Goal: Task Accomplishment & Management: Use online tool/utility

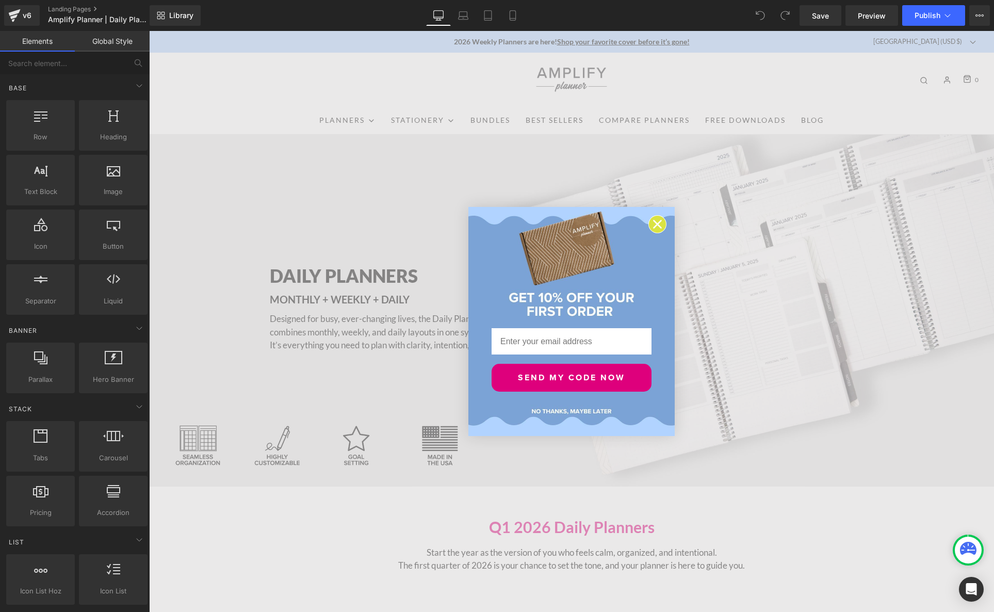
click at [658, 226] on circle "Close dialog" at bounding box center [657, 224] width 17 height 17
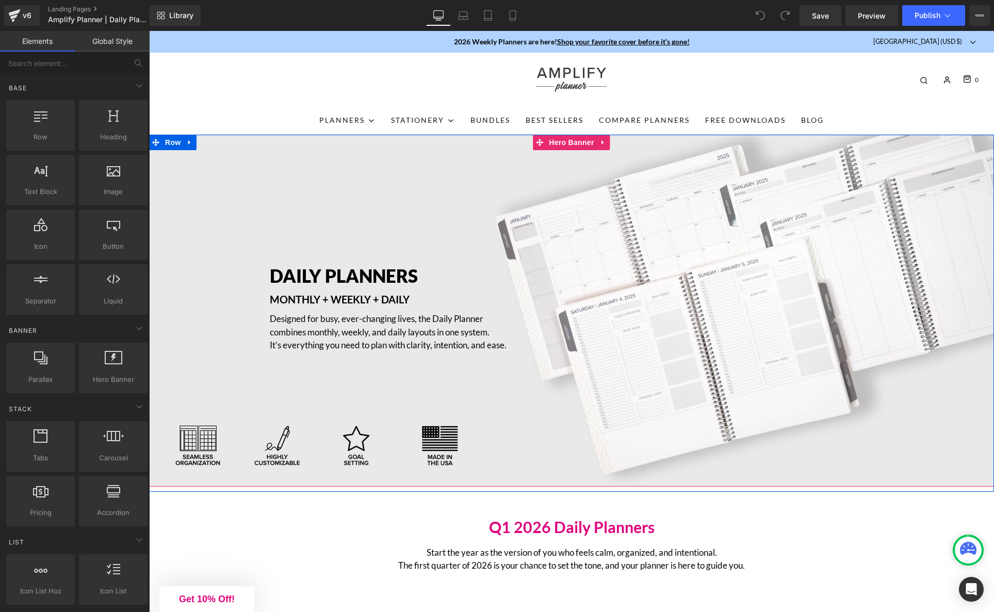
click at [672, 230] on div "DAILY PLANNERS Heading MONTHLY + WEEKLY + DAILY Text Block Designed for busy, e…" at bounding box center [571, 311] width 845 height 352
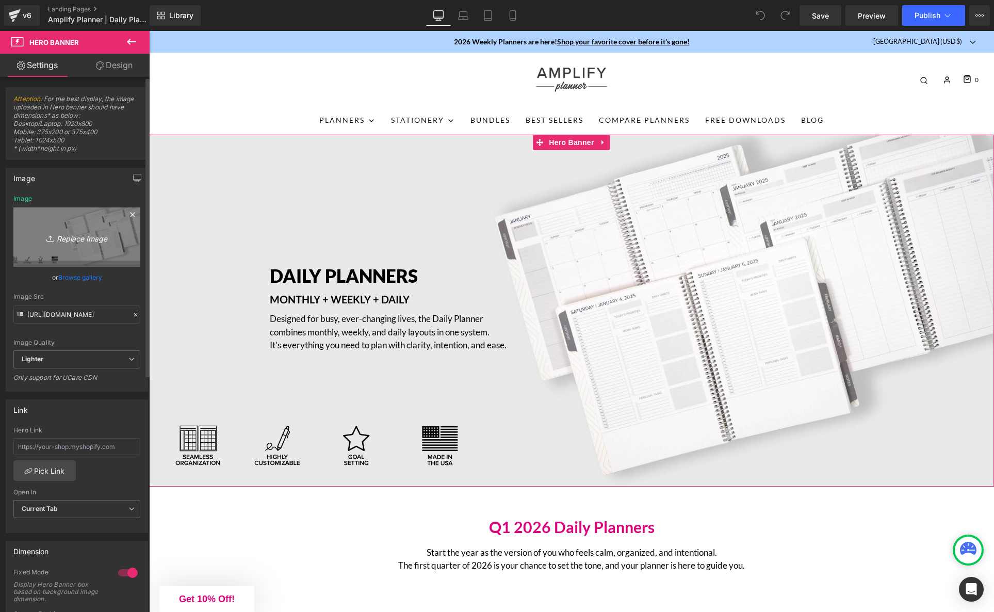
click at [75, 241] on icon "Replace Image" at bounding box center [77, 237] width 83 height 13
type input "C:\fakepath\dailylandingpage_3sizes-01.jpg"
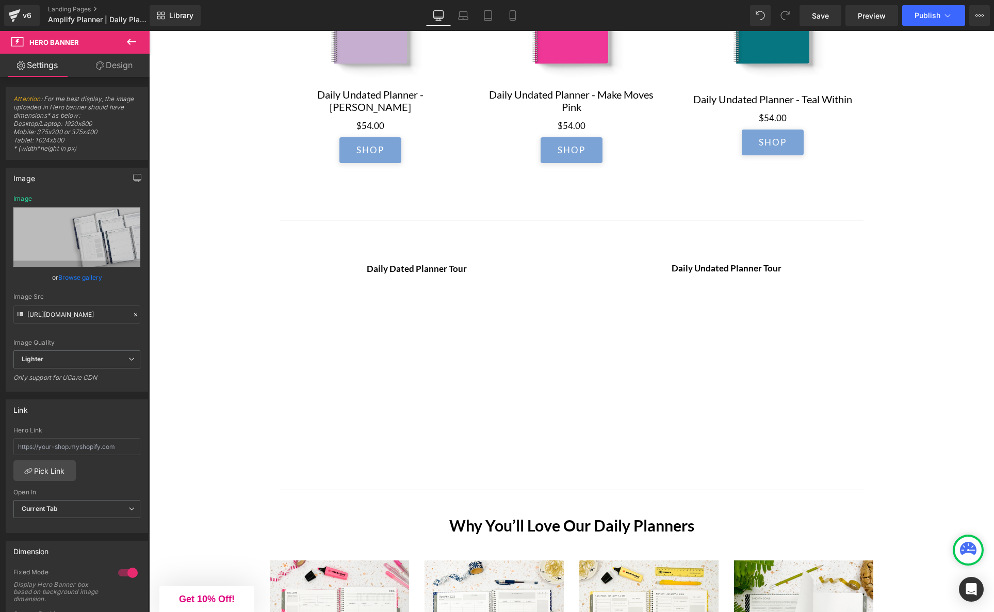
scroll to position [2469, 0]
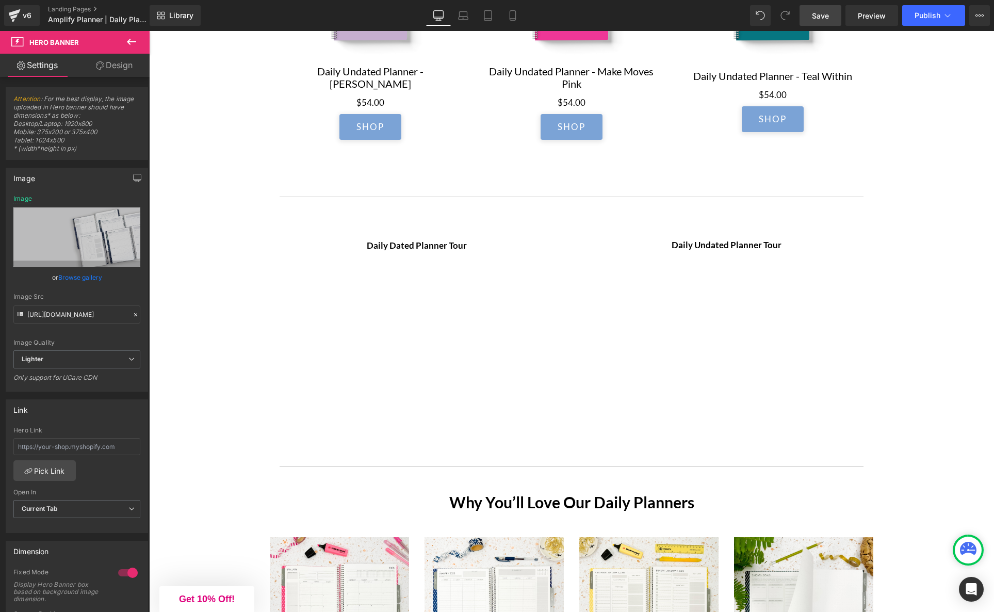
click at [825, 17] on span "Save" at bounding box center [820, 15] width 17 height 11
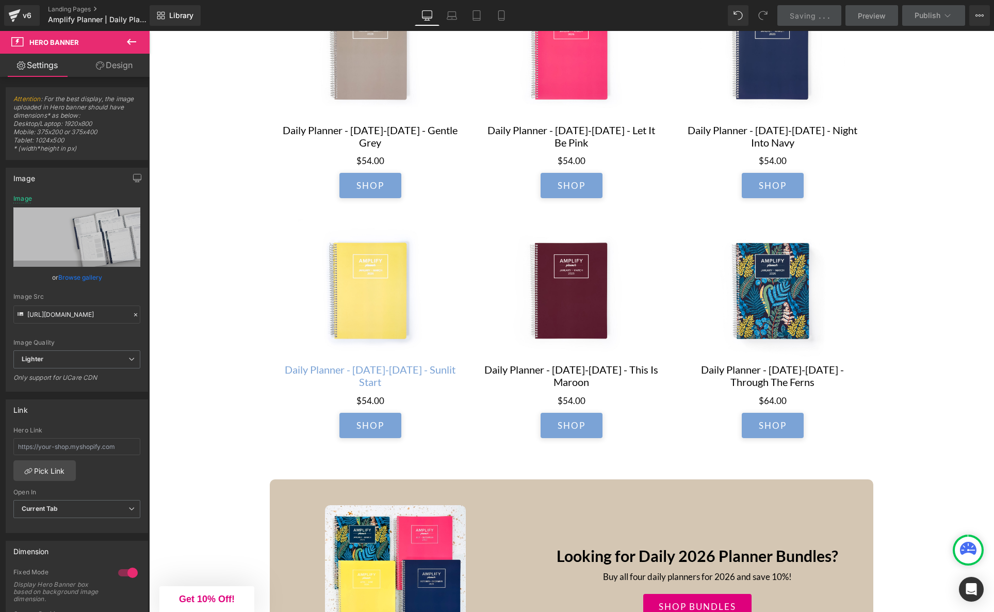
scroll to position [0, 0]
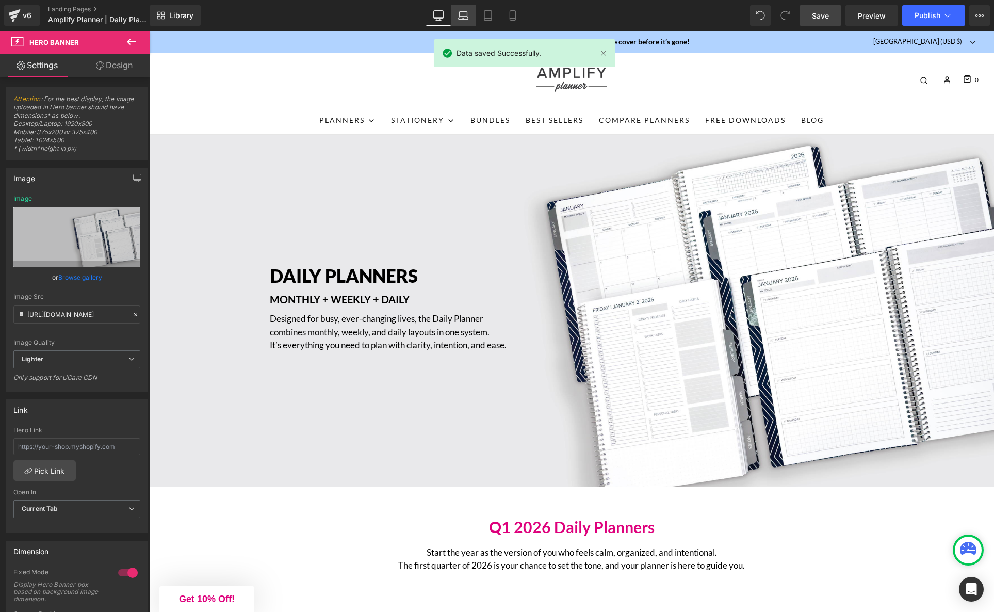
click at [465, 12] on icon at bounding box center [463, 14] width 8 height 5
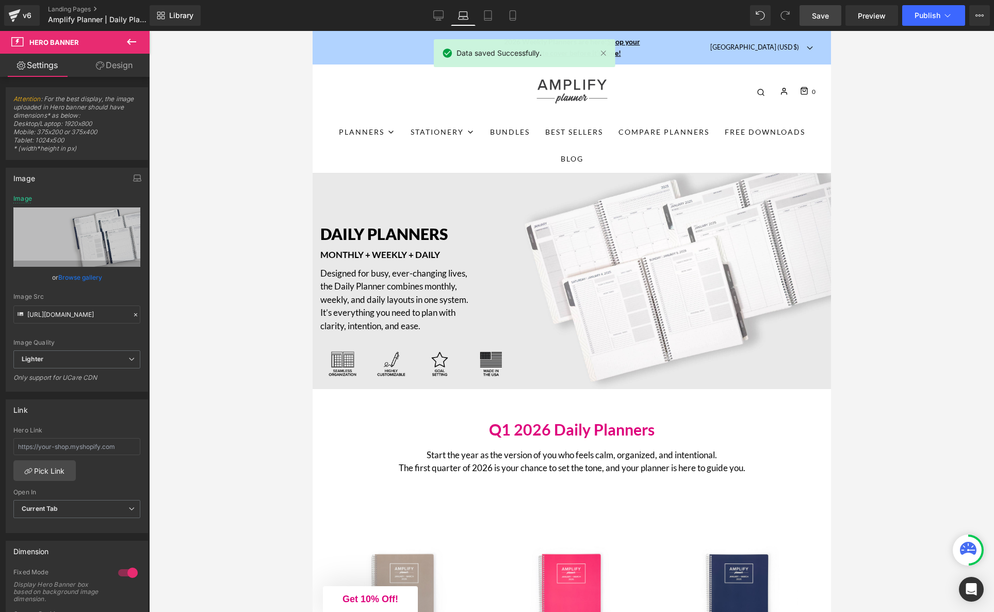
type input "[URL][DOMAIN_NAME]"
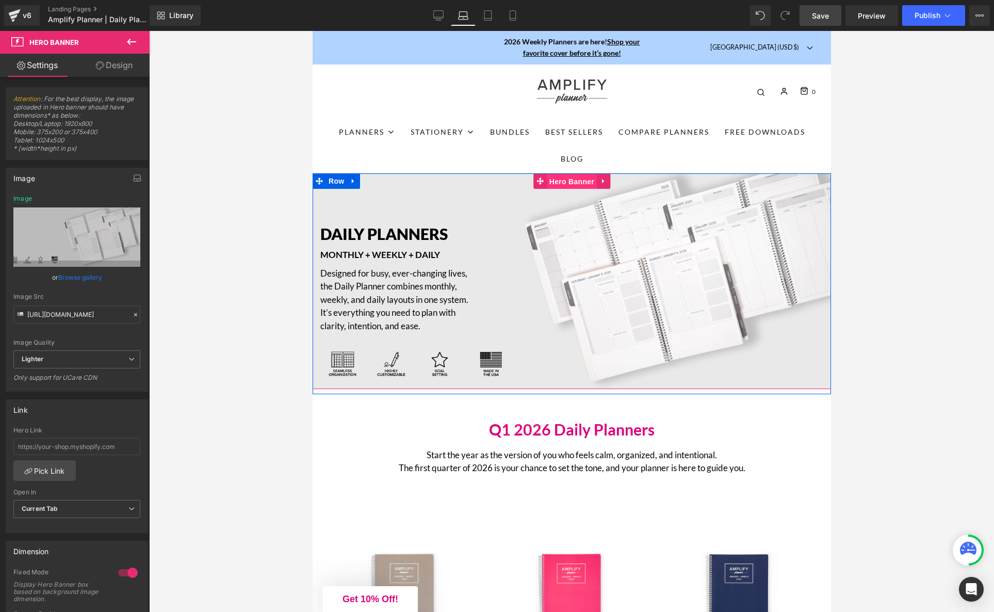
click at [565, 179] on span "Hero Banner" at bounding box center [571, 181] width 50 height 15
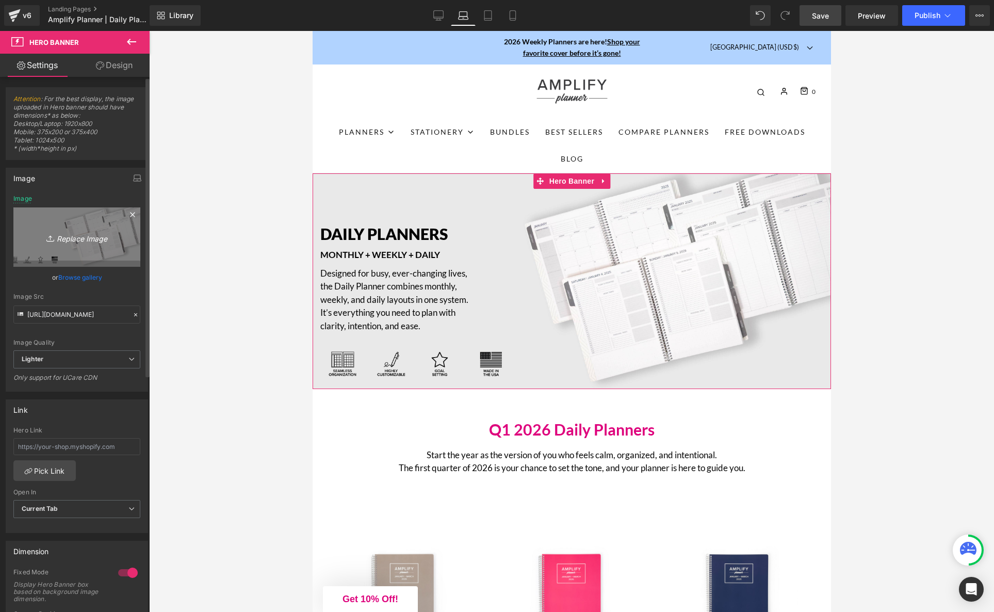
click at [68, 235] on icon "Replace Image" at bounding box center [77, 237] width 83 height 13
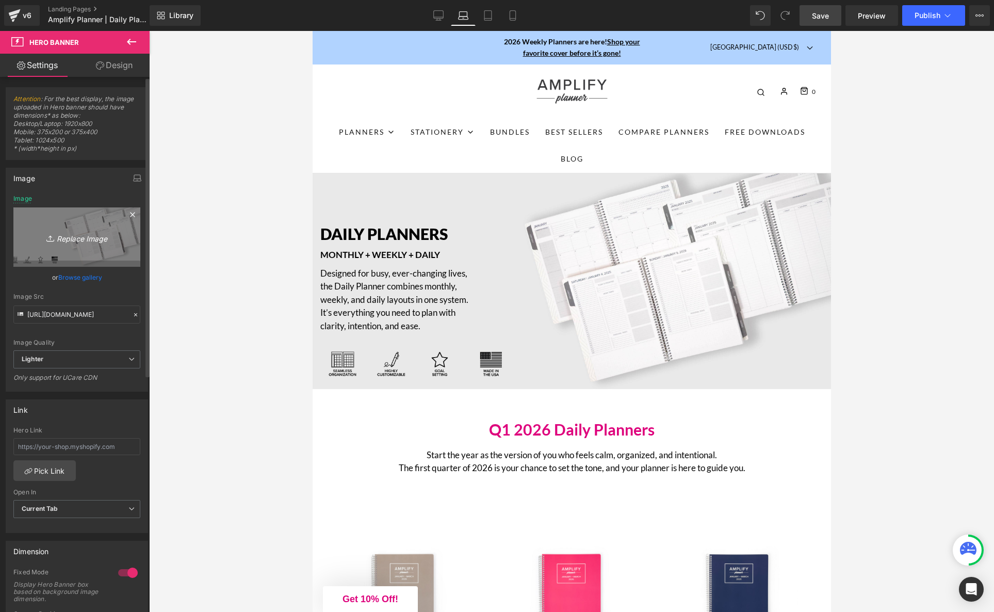
type input "C:\fakepath\dailylandingpage_3sizes-01.jpg"
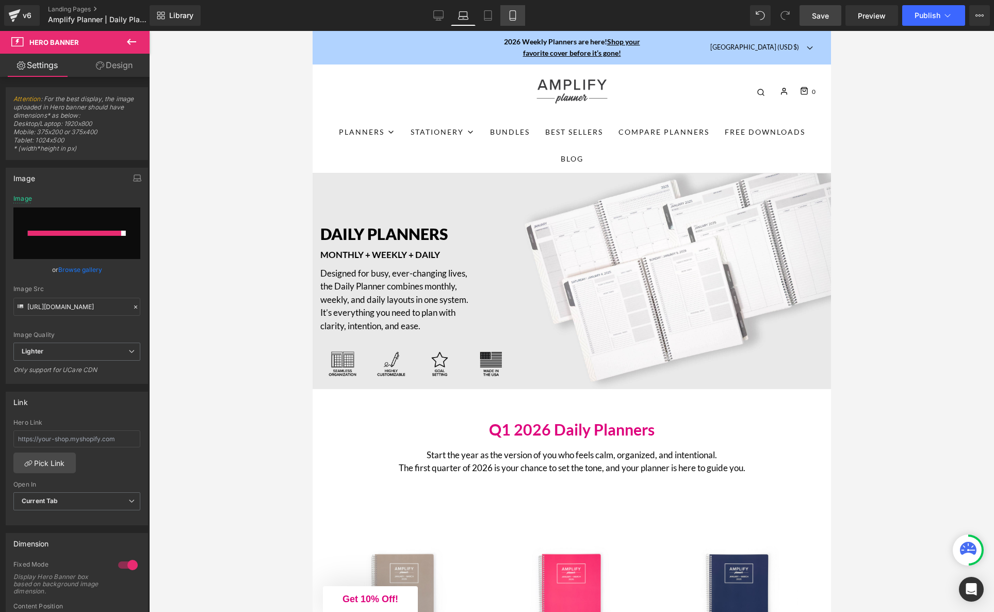
click at [510, 17] on icon at bounding box center [513, 15] width 10 height 10
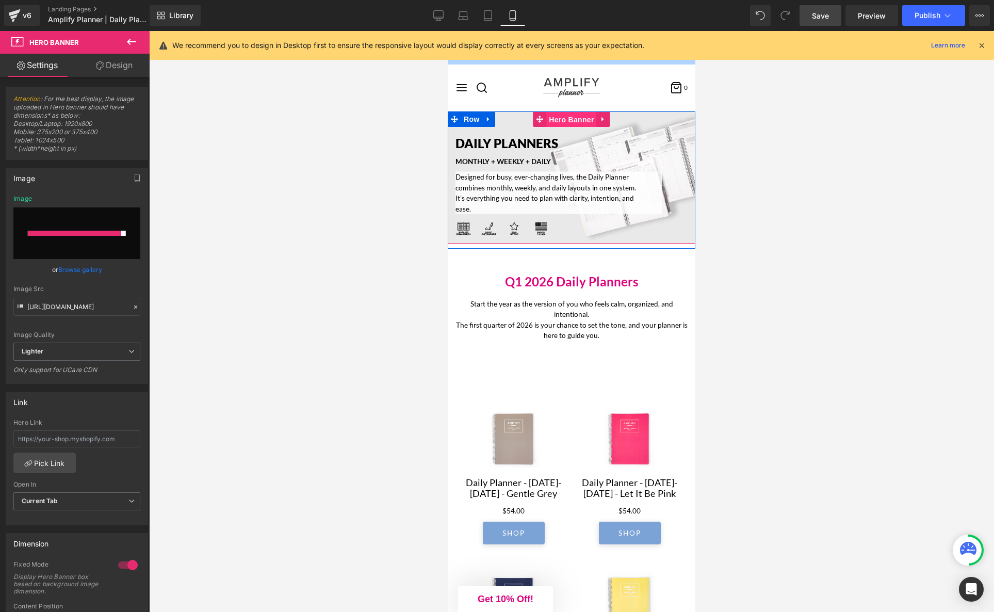
click at [558, 117] on span "Hero Banner" at bounding box center [571, 119] width 50 height 15
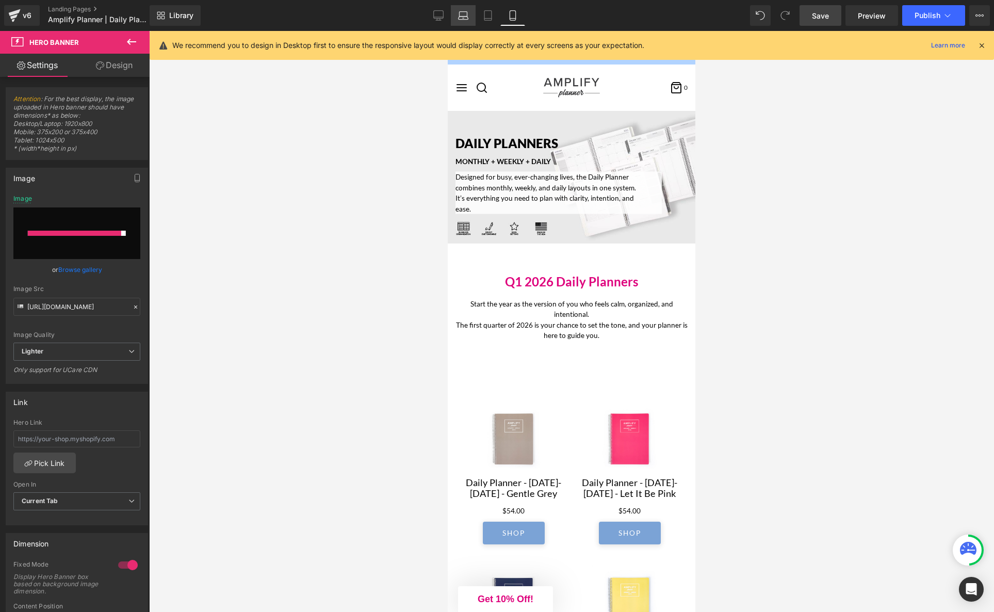
click at [458, 19] on icon at bounding box center [463, 15] width 10 height 10
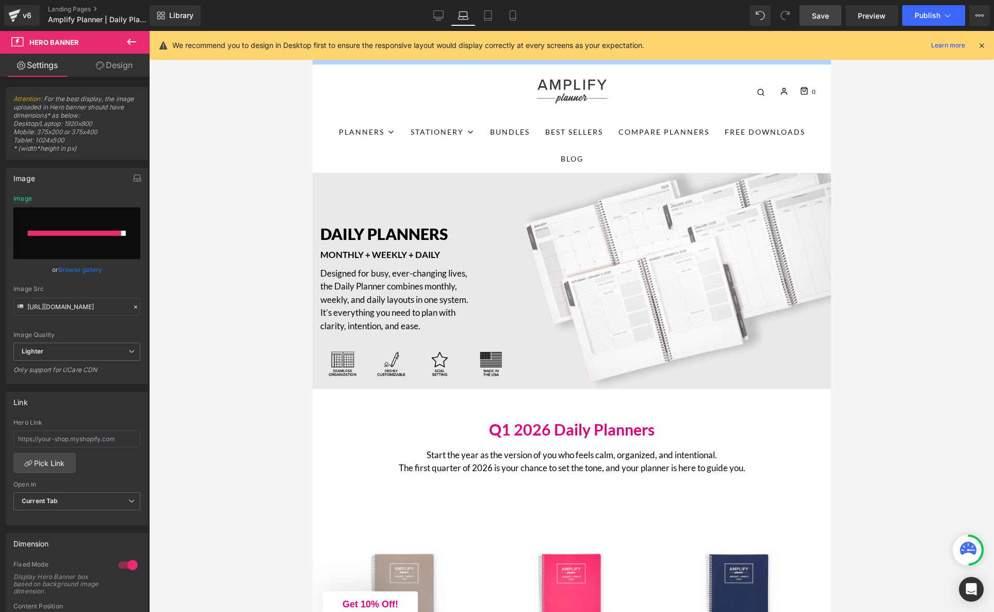
type input "[URL][DOMAIN_NAME]"
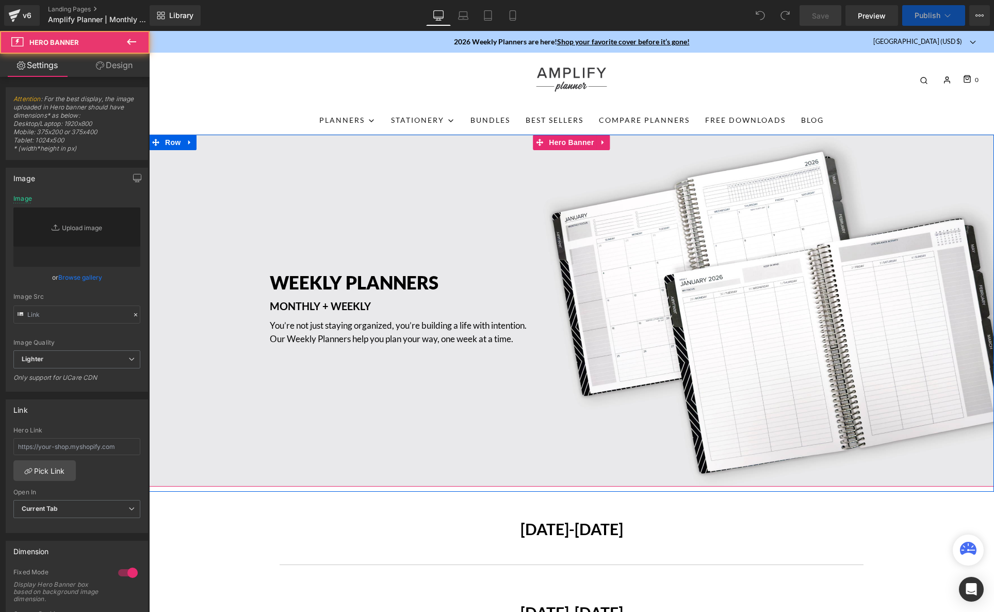
click at [564, 208] on div "WEEKLY PLANNERS Heading MONTHLY + WEEKLY Text Block You’re not just staying org…" at bounding box center [571, 311] width 845 height 352
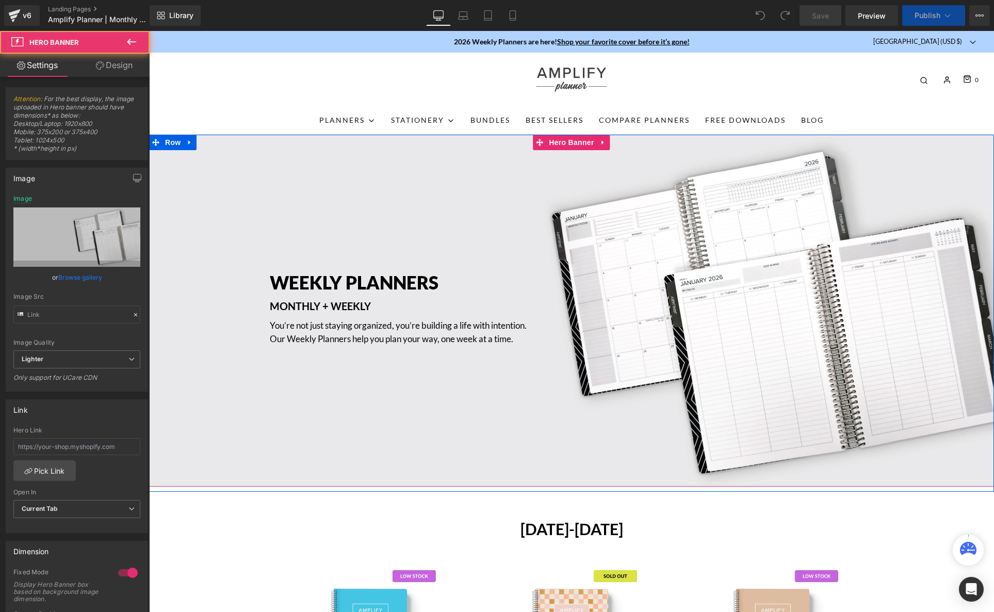
type input "https://ucarecdn.com/076f3eb9-eebf-48da-89fd-7f18cd08cfca/-/format/auto/-/previ…"
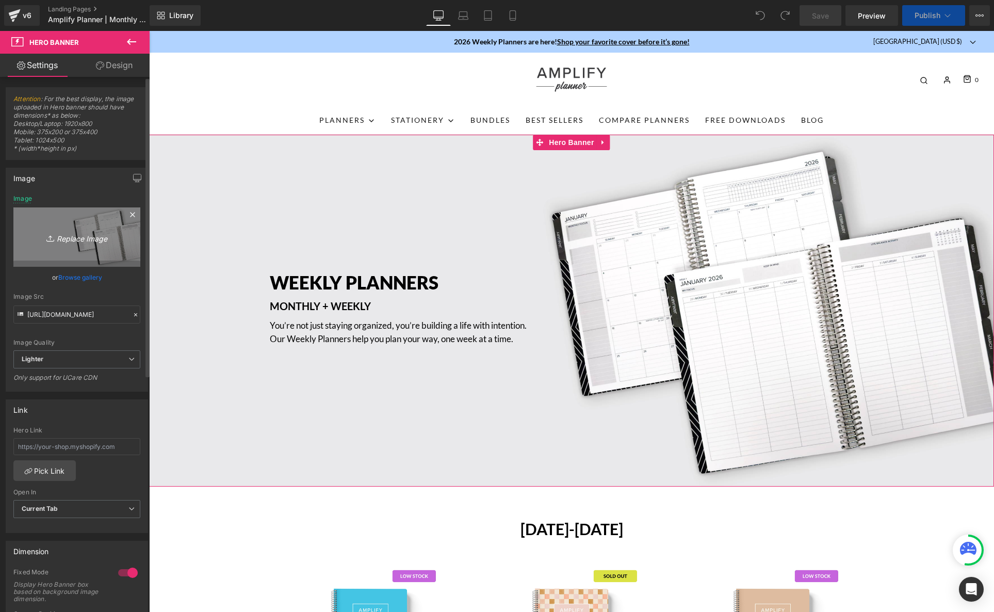
click at [72, 236] on icon "Replace Image" at bounding box center [77, 237] width 83 height 13
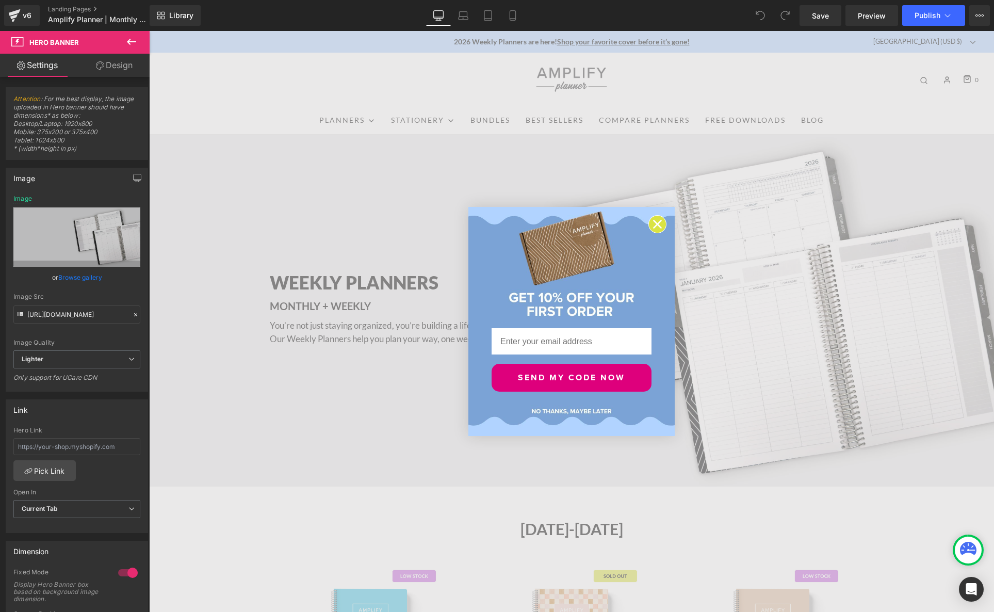
click at [658, 226] on circle "Close dialog" at bounding box center [657, 224] width 17 height 17
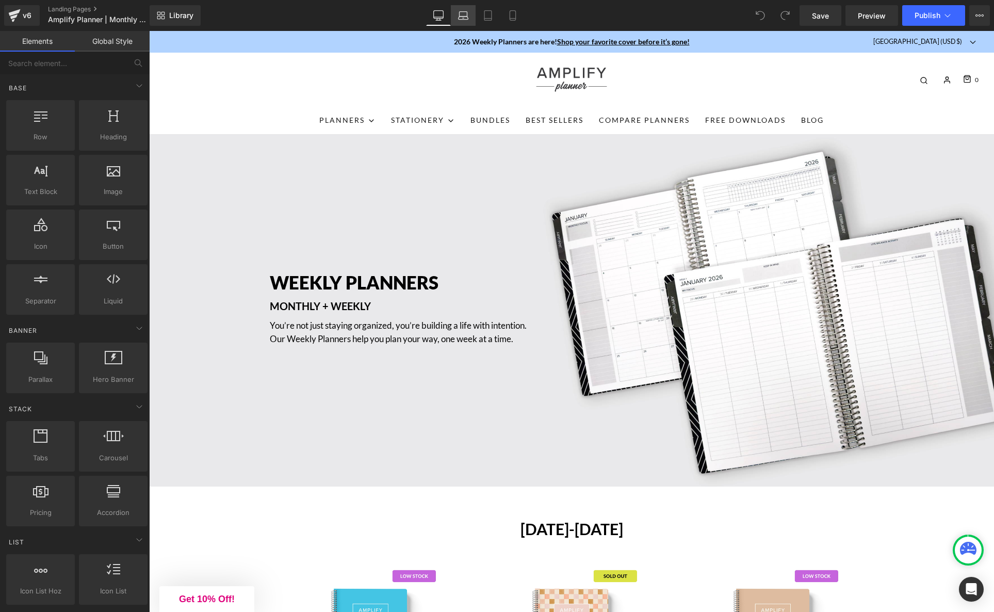
click at [465, 17] on icon at bounding box center [463, 18] width 10 height 3
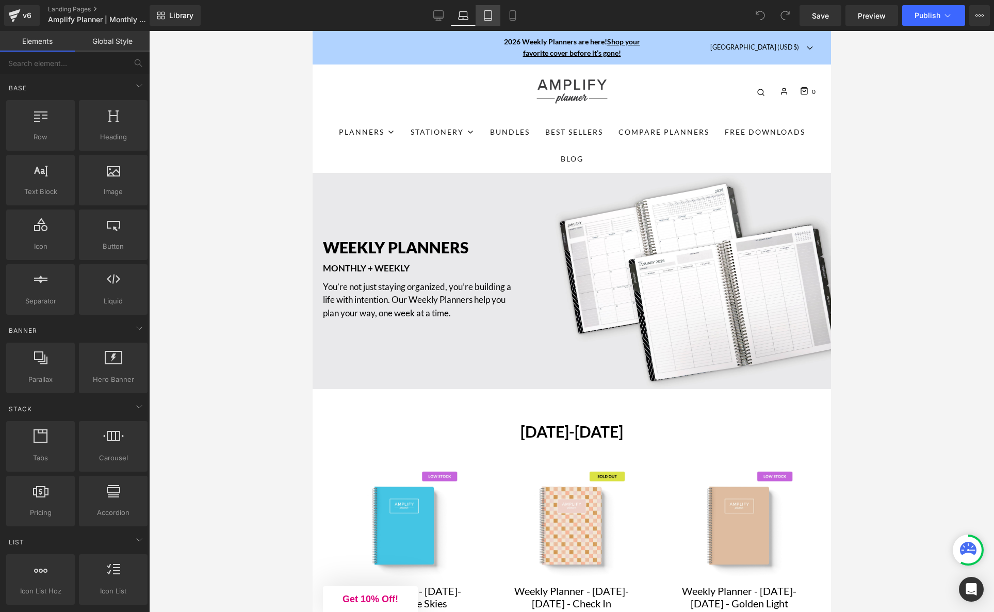
click at [489, 18] on icon at bounding box center [488, 15] width 10 height 10
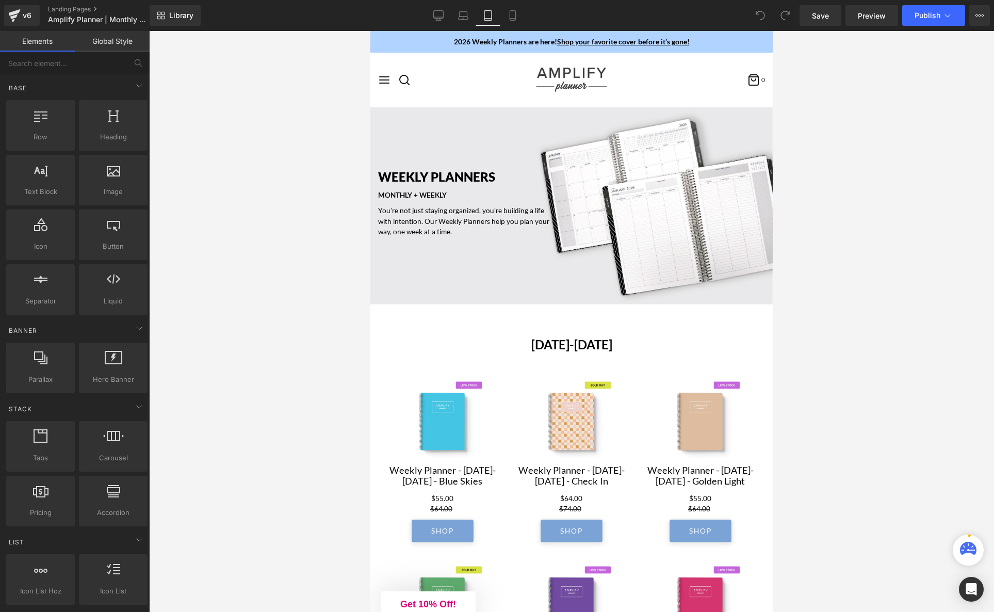
scroll to position [91, 0]
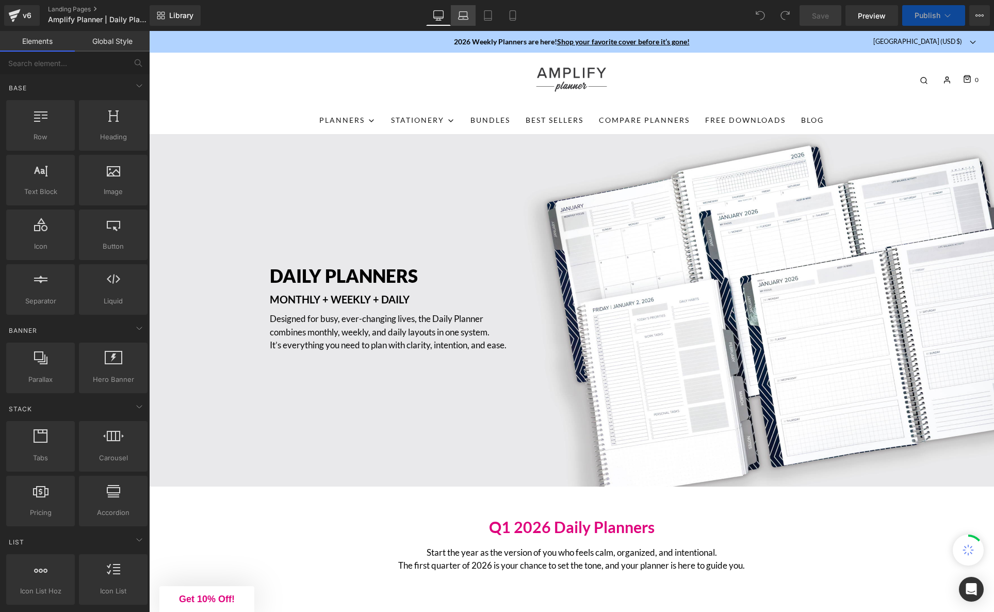
click at [462, 17] on icon at bounding box center [463, 18] width 10 height 3
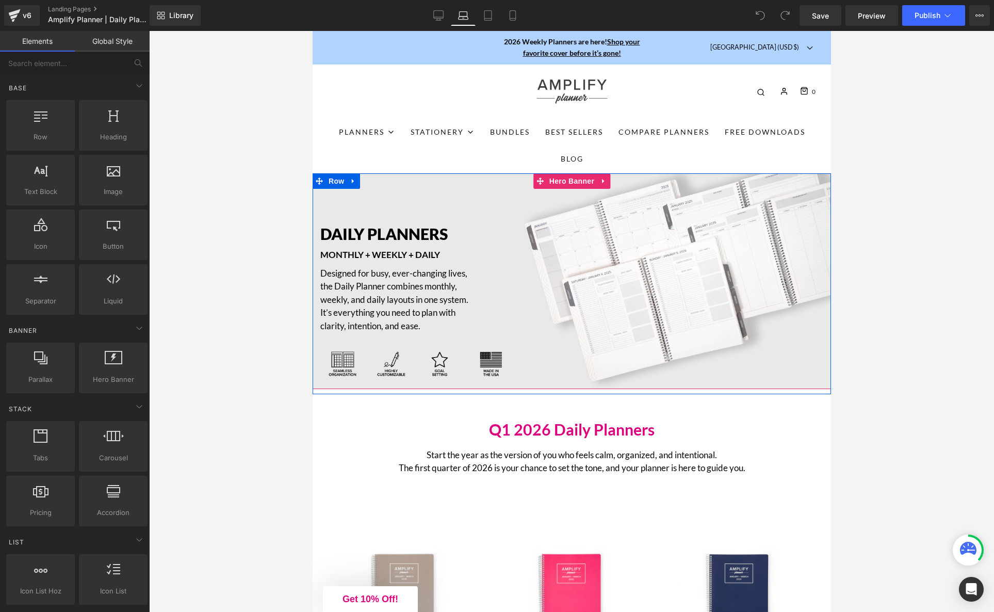
click at [552, 222] on div "DAILY PLANNERS Heading MONTHLY + WEEKLY + DAILY Text Block Designed for busy, e…" at bounding box center [571, 281] width 519 height 216
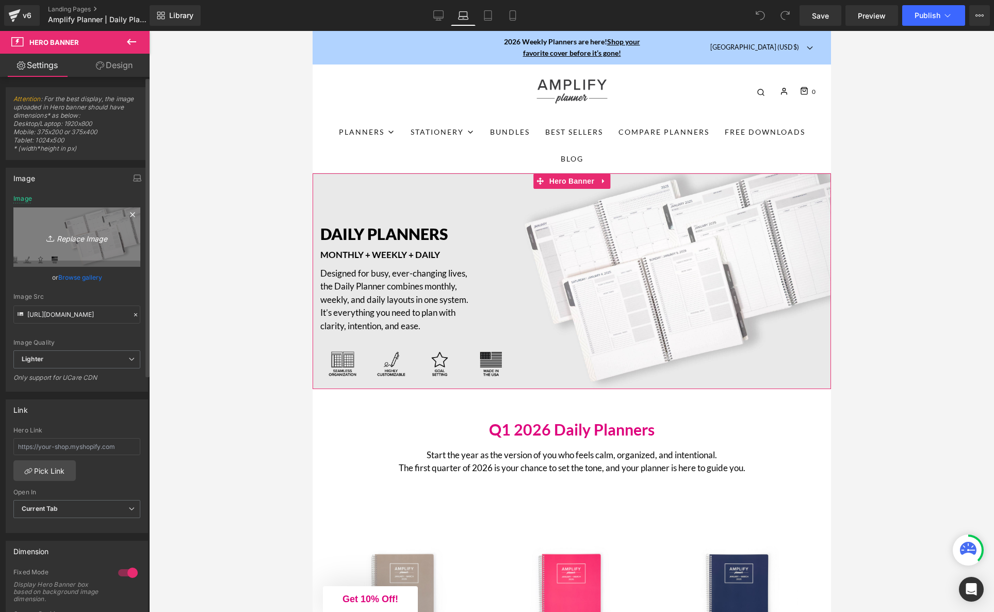
click at [75, 239] on icon "Replace Image" at bounding box center [77, 237] width 83 height 13
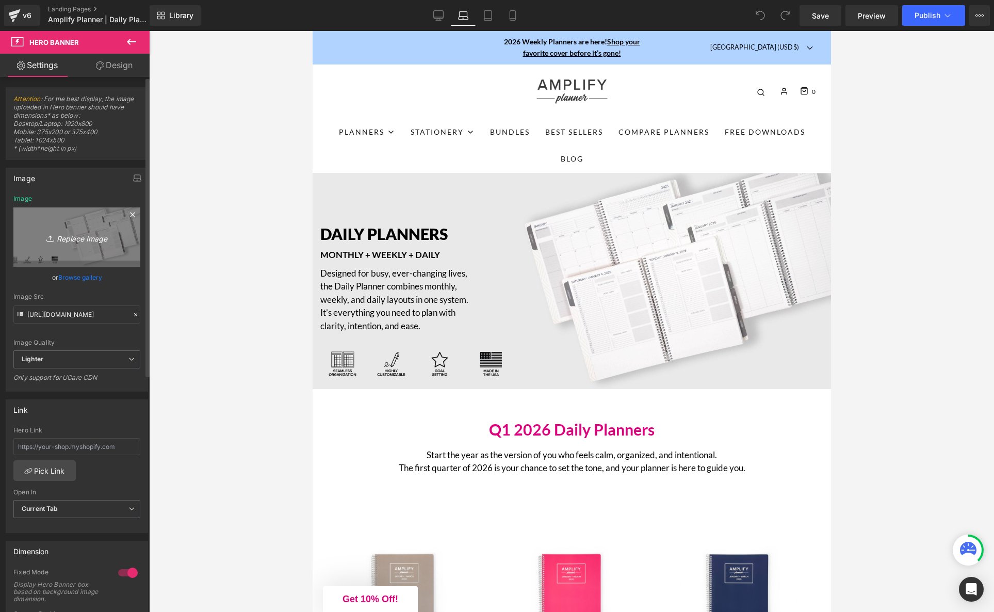
type input "C:\fakepath\dailylandingpage_3sizes-01.jpg"
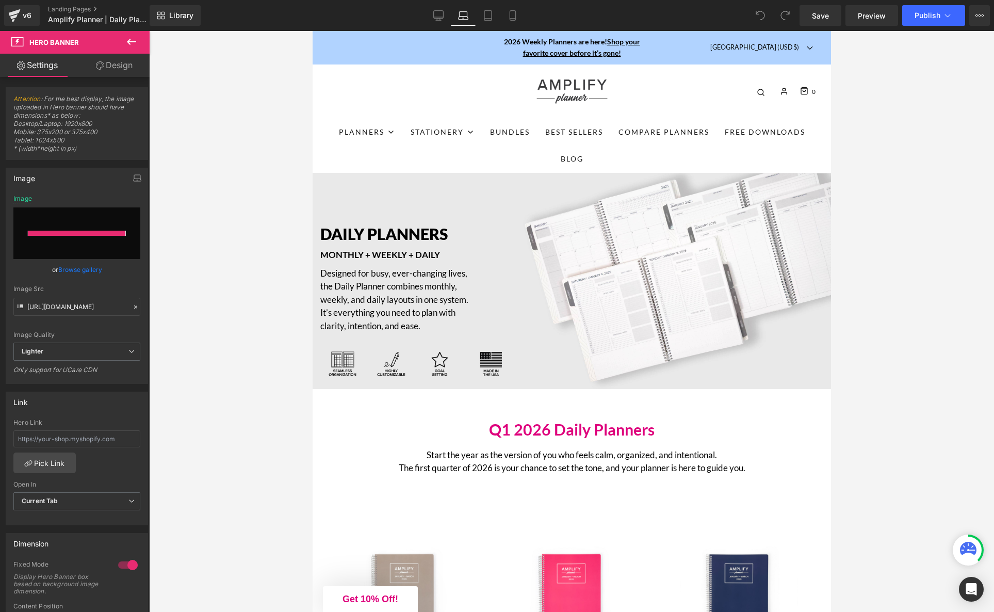
type input "https://ucarecdn.com/8446da58-e692-47c6-a9e3-3f25d1dd8d0a/-/format/auto/-/previ…"
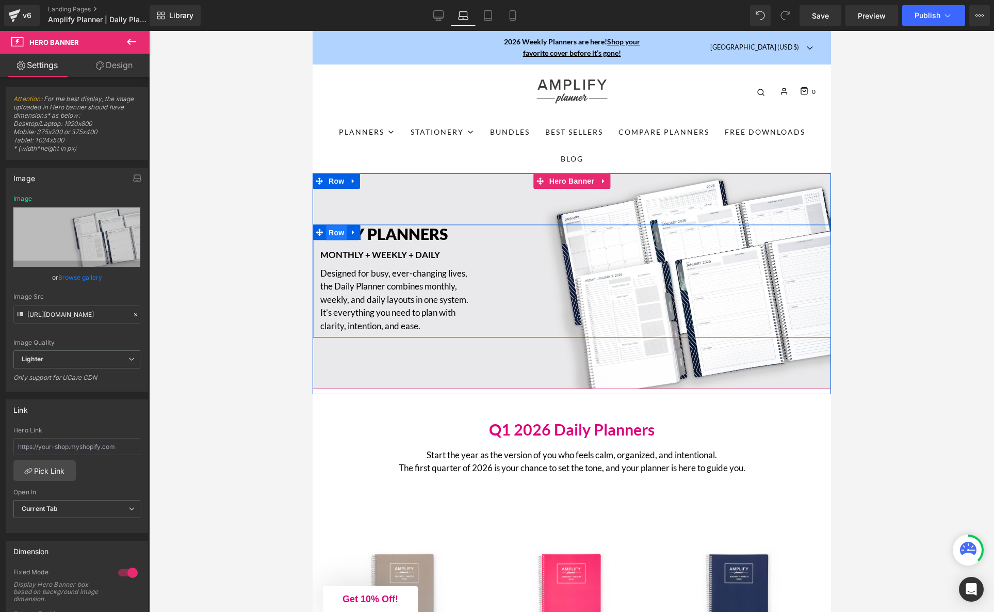
click at [333, 233] on span "Row" at bounding box center [336, 232] width 21 height 15
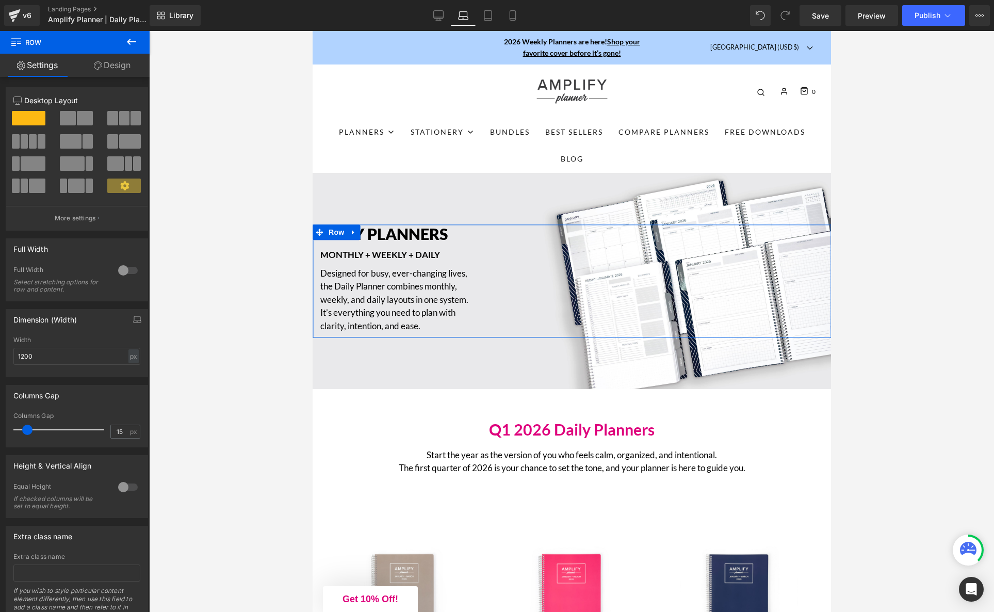
click at [120, 67] on link "Design" at bounding box center [112, 65] width 75 height 23
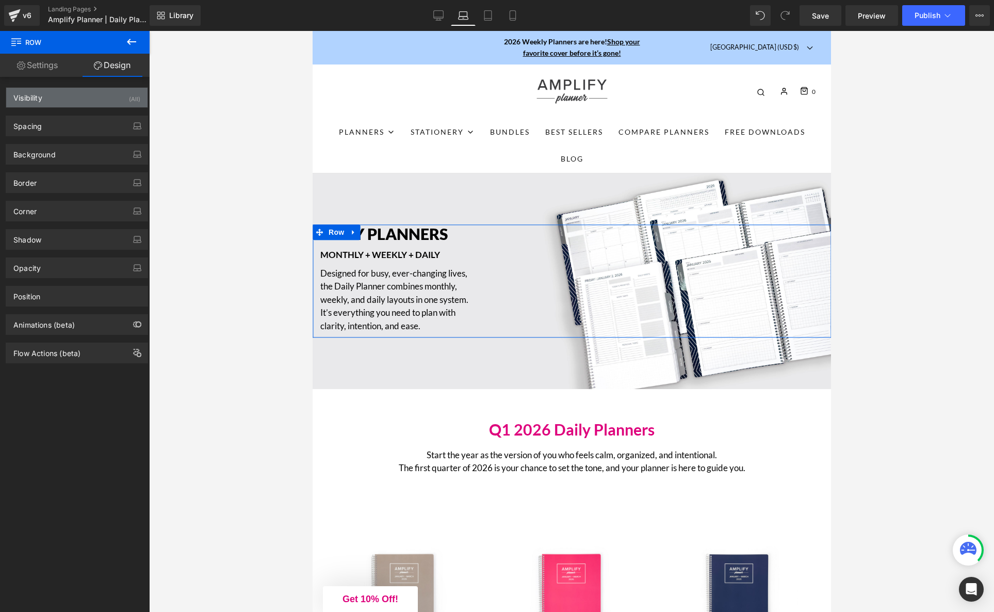
type input "0"
type input "10"
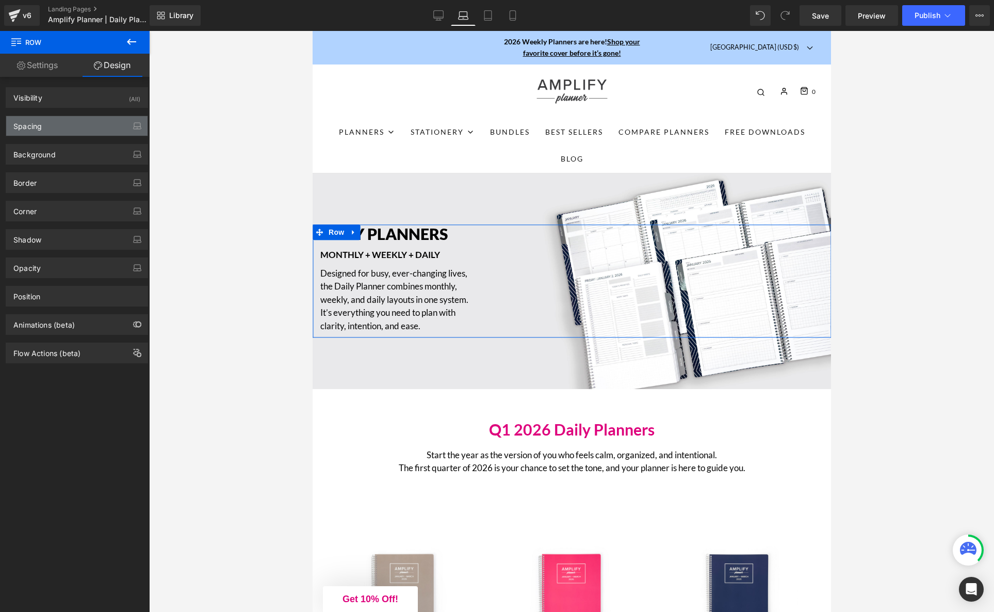
click at [86, 128] on div "Spacing" at bounding box center [76, 126] width 141 height 20
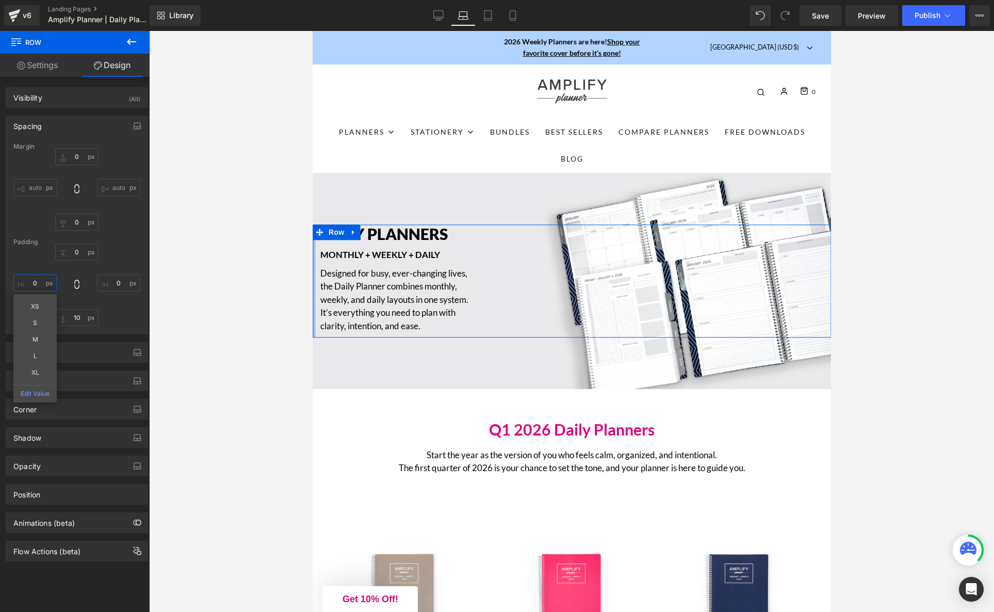
click at [34, 282] on input "0" at bounding box center [34, 283] width 43 height 17
click at [43, 282] on input "S" at bounding box center [34, 283] width 43 height 17
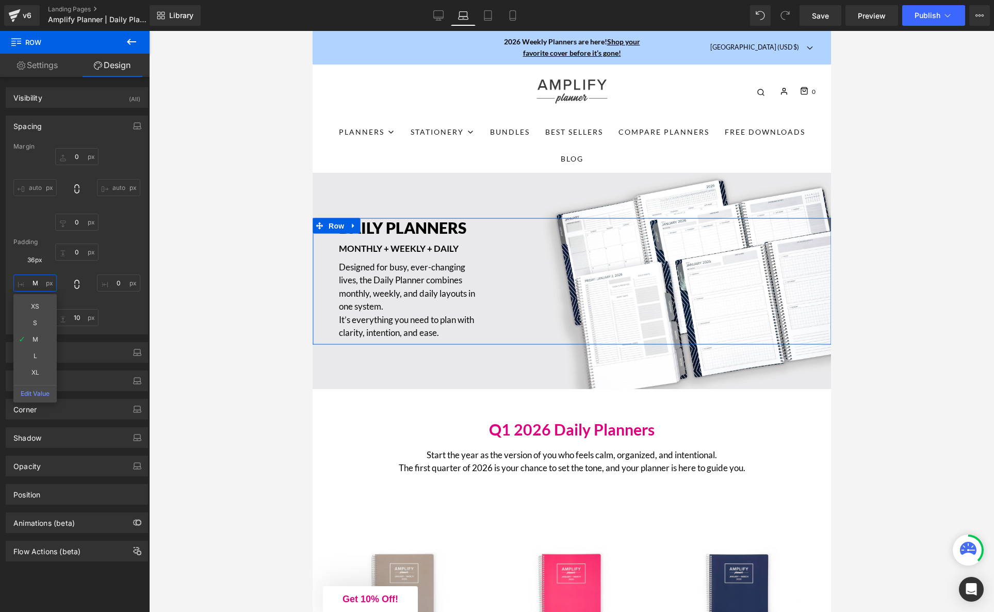
click at [35, 285] on input "M" at bounding box center [34, 283] width 43 height 17
type input "S"
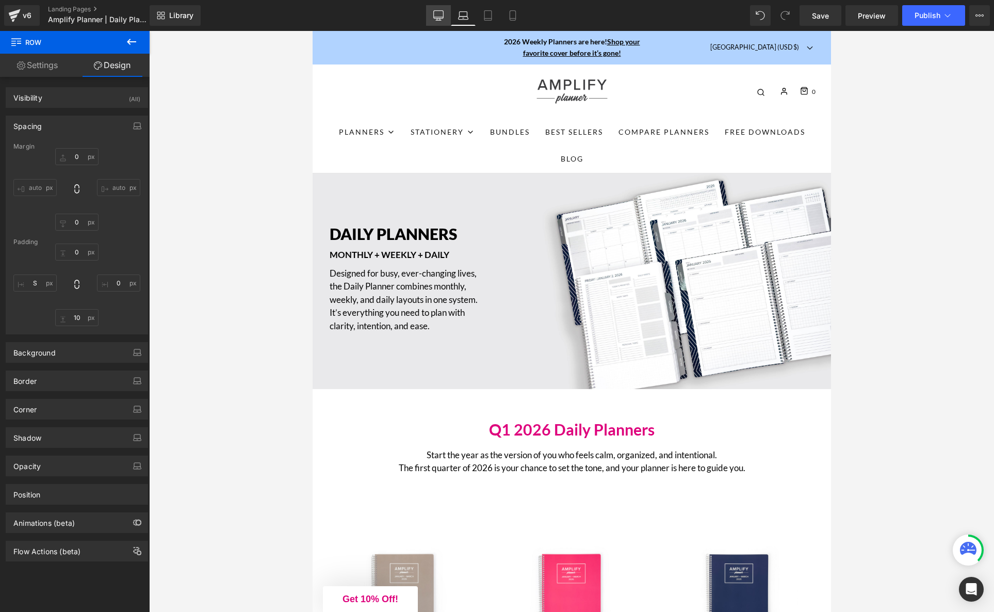
click at [438, 15] on icon at bounding box center [438, 15] width 10 height 10
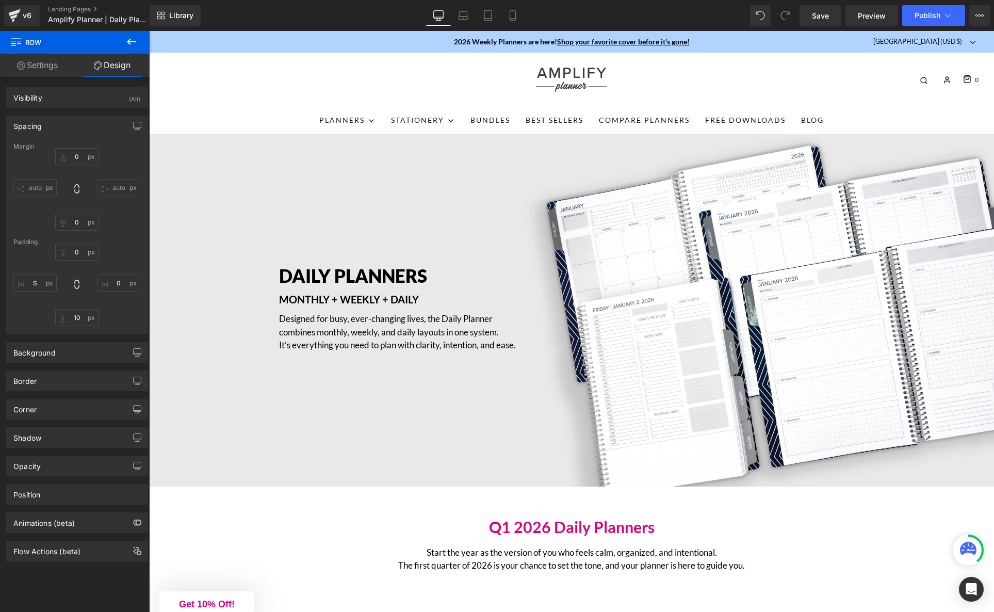
type input "0"
type input "10"
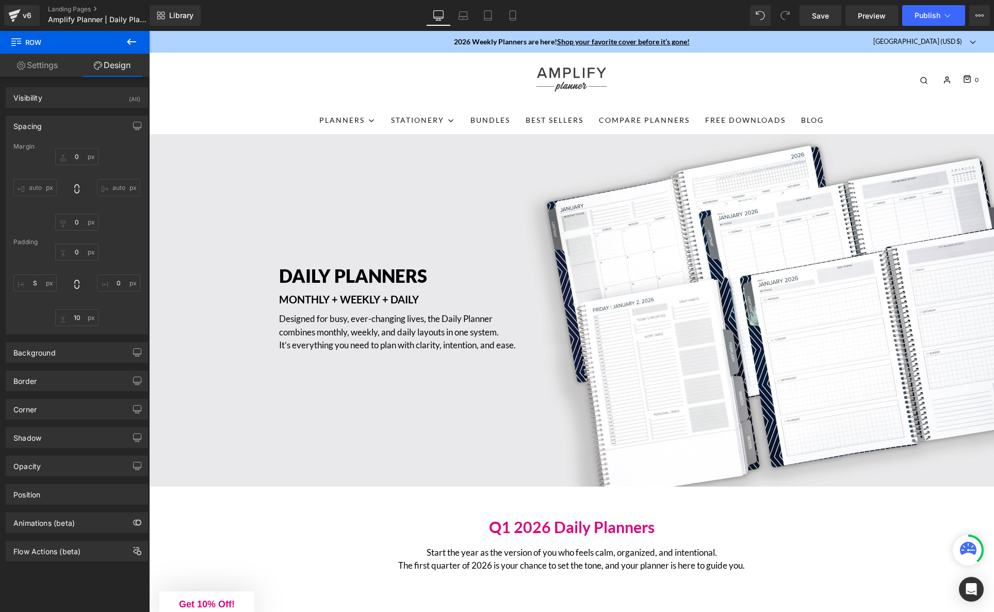
type input "S"
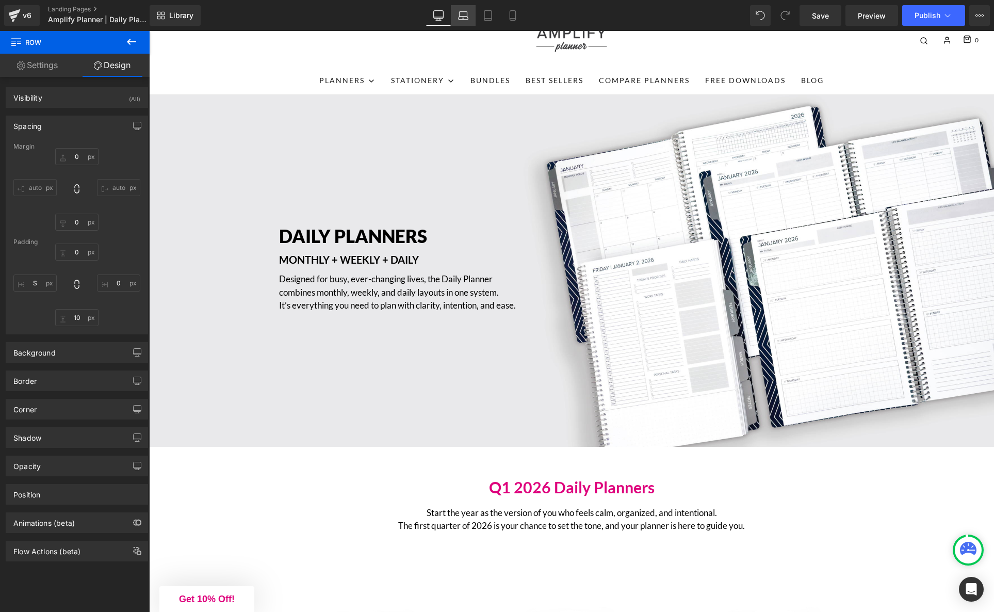
click at [465, 21] on link "Laptop" at bounding box center [463, 15] width 25 height 21
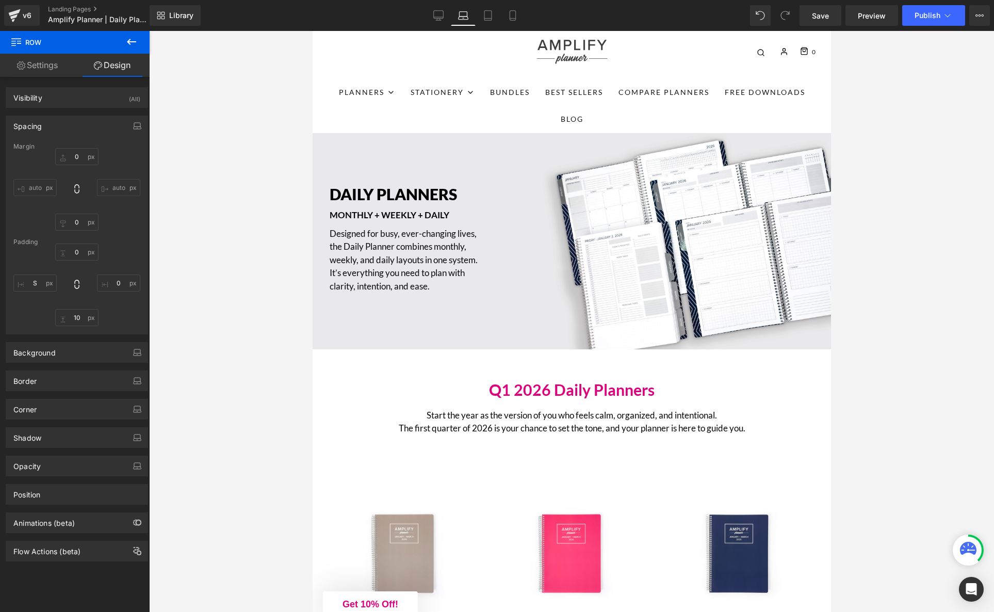
type input "0"
type input "10"
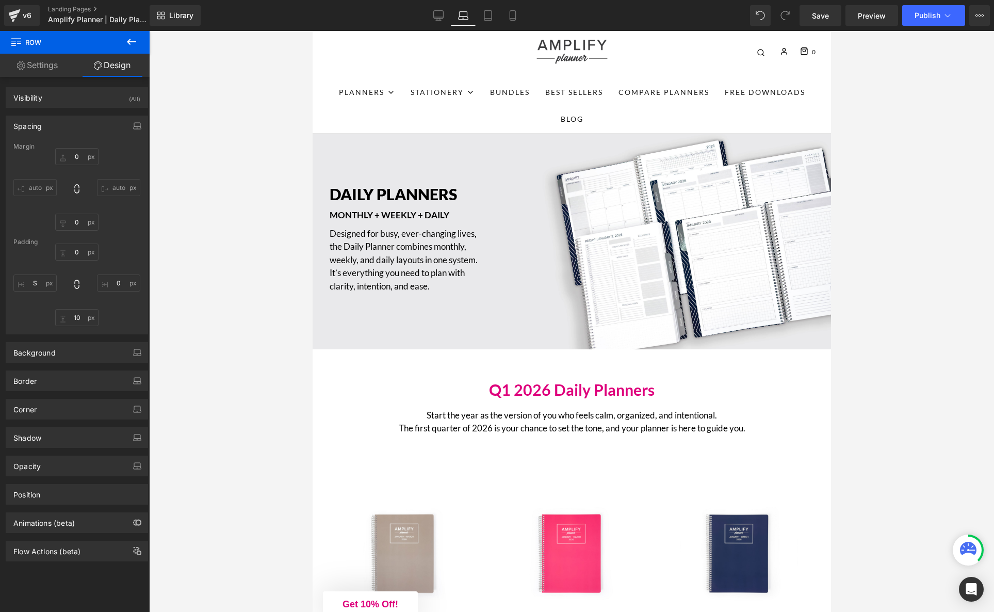
type input "S"
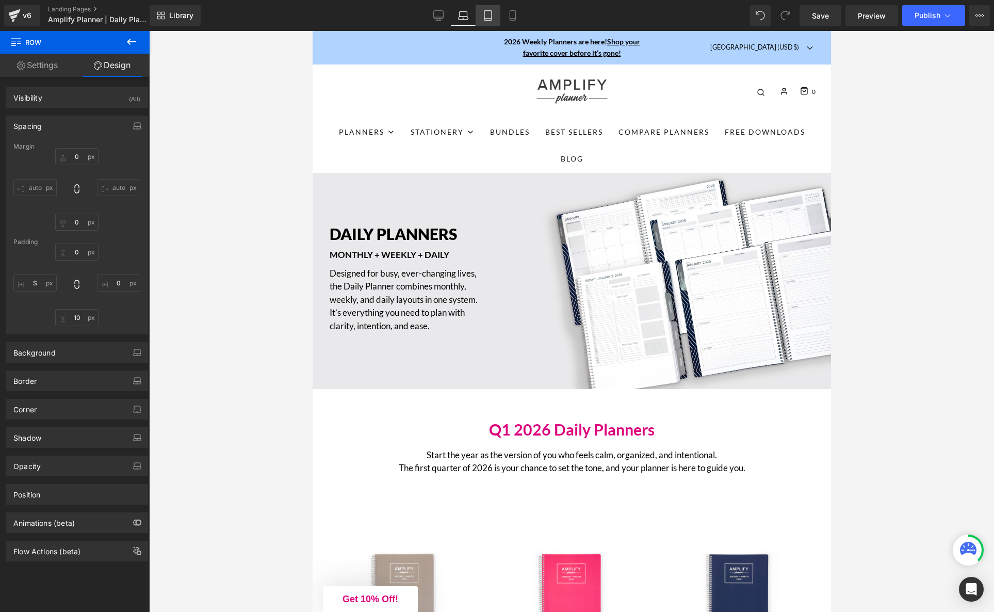
click at [491, 13] on icon at bounding box center [488, 15] width 10 height 10
type input "0"
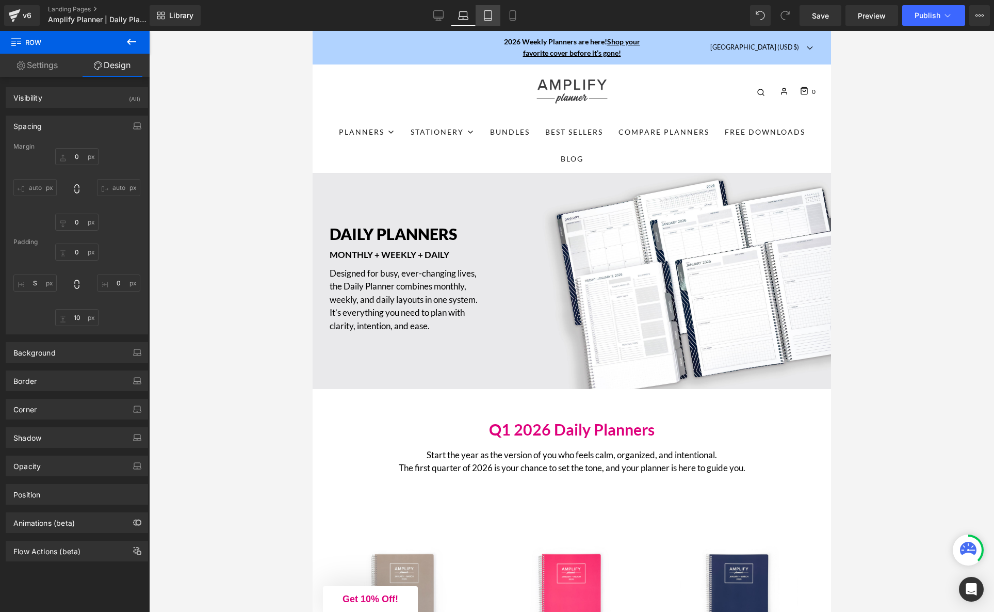
type input "10"
type input "S"
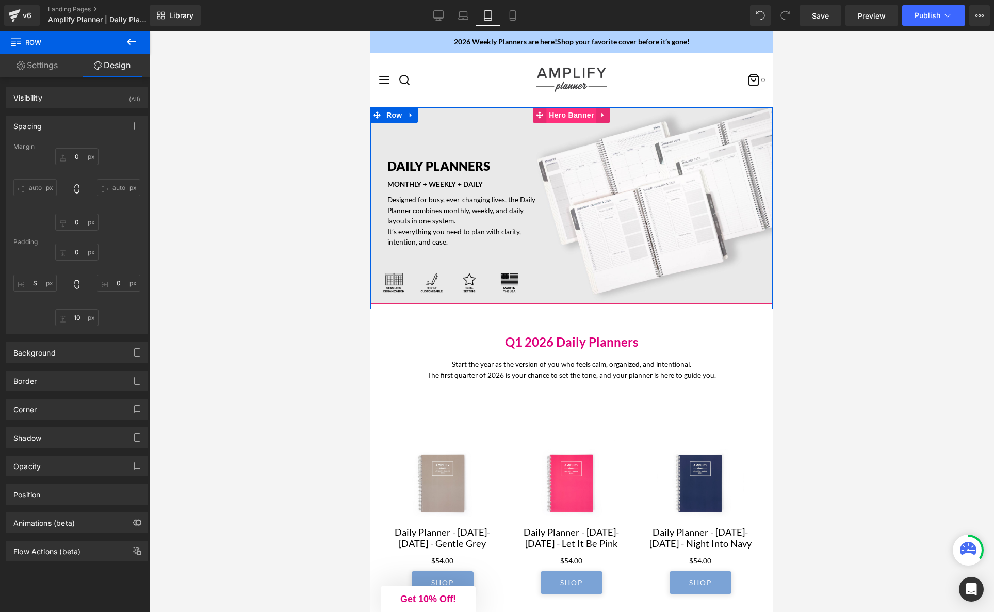
click at [570, 119] on span "Hero Banner" at bounding box center [571, 114] width 50 height 15
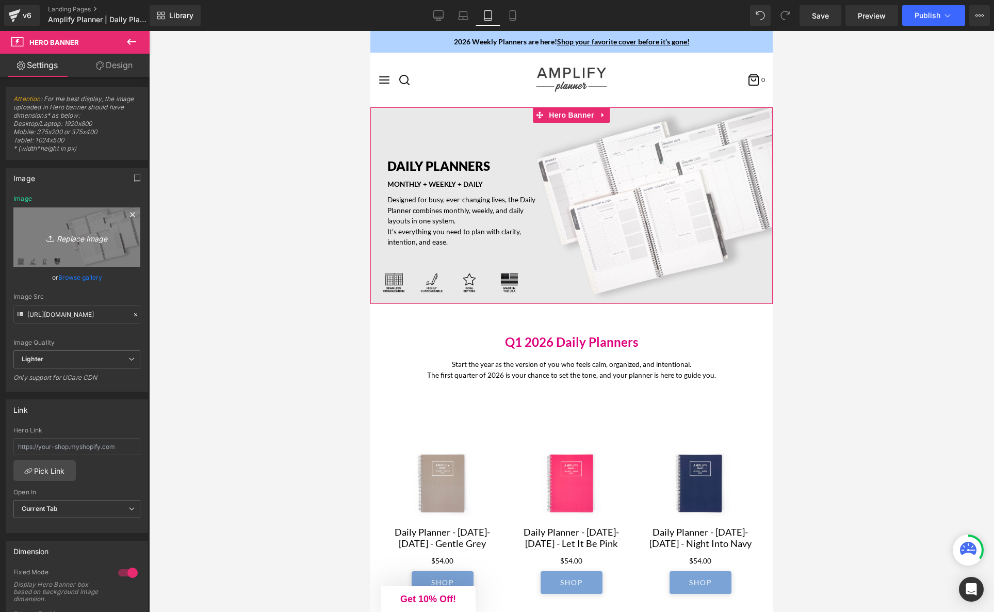
click at [86, 236] on icon "Replace Image" at bounding box center [77, 237] width 83 height 13
type input "C:\fakepath\dailylandingpage_3sizes-02.jpg"
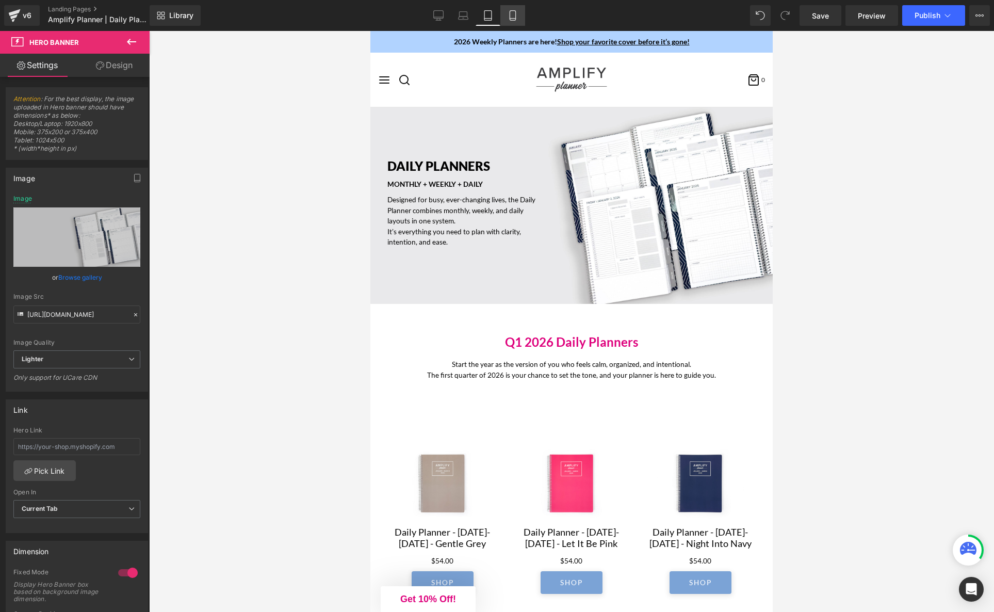
click at [513, 14] on icon at bounding box center [513, 15] width 10 height 10
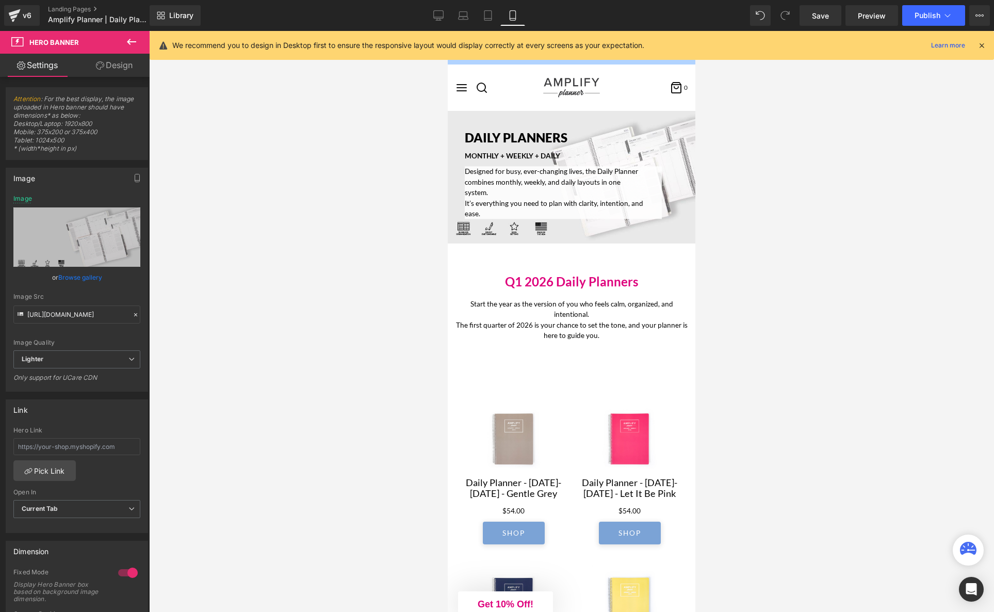
scroll to position [4, 0]
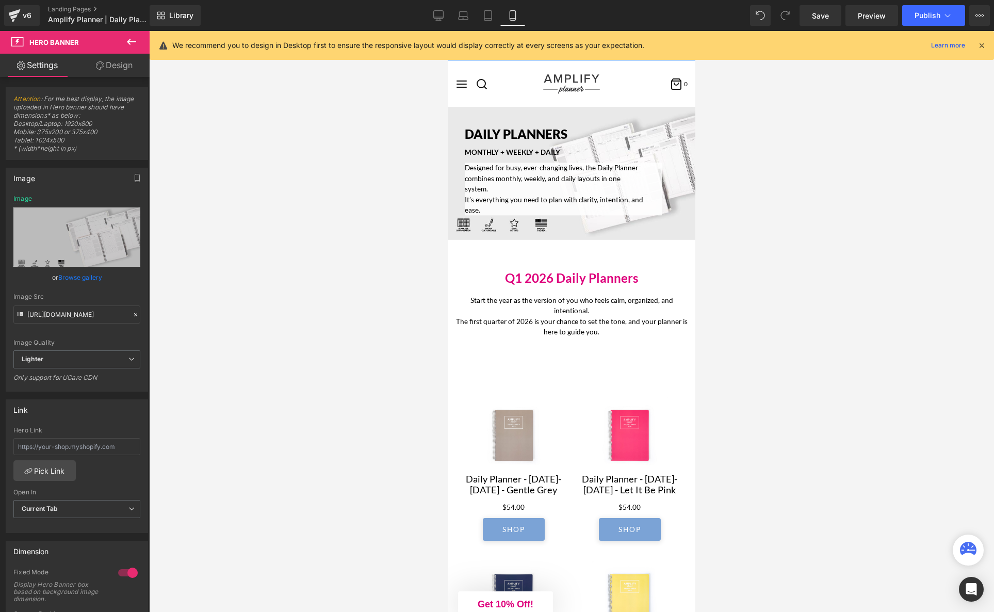
type input "[URL][DOMAIN_NAME]"
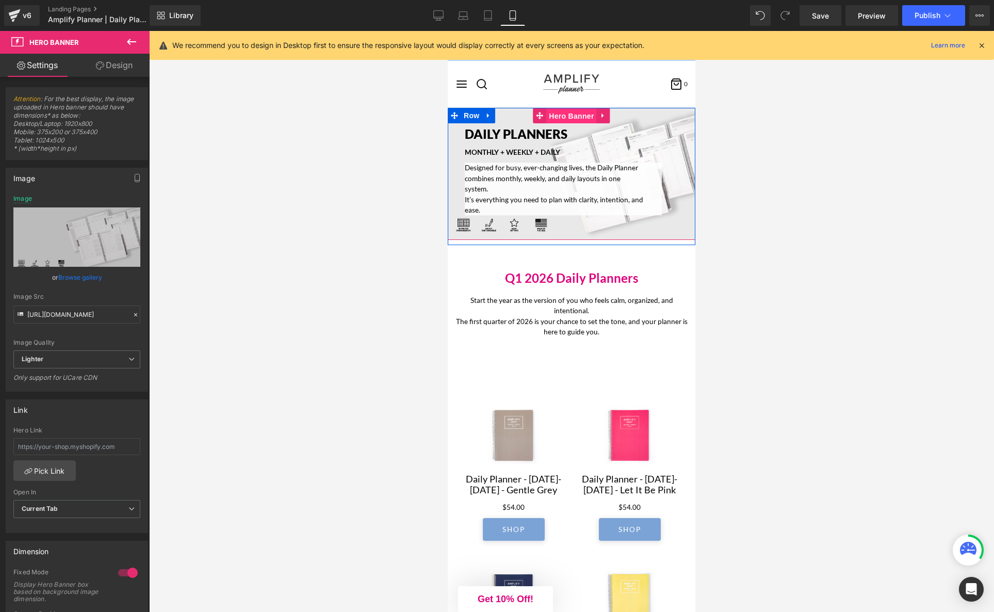
click at [559, 112] on span "Hero Banner" at bounding box center [571, 115] width 50 height 15
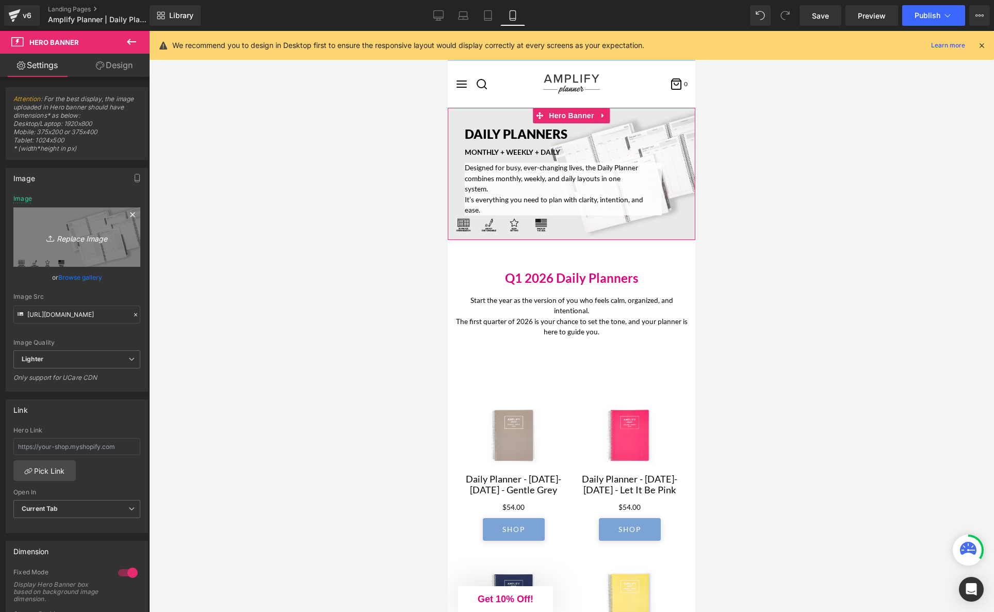
click at [66, 237] on icon "Replace Image" at bounding box center [77, 237] width 83 height 13
type input "C:\fakepath\dailylandingpage_3sizes-03.jpg"
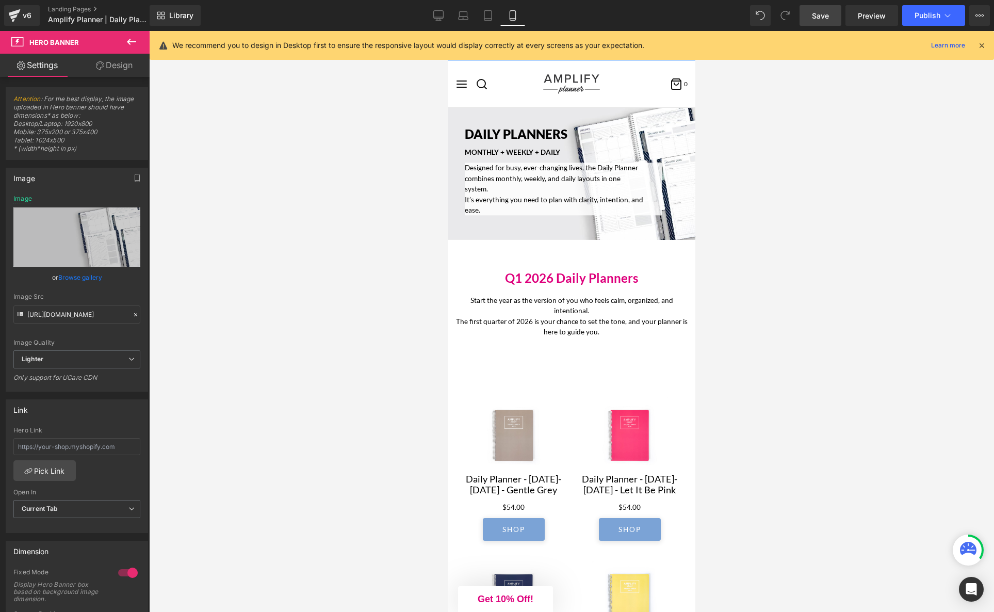
click at [823, 19] on span "Save" at bounding box center [820, 15] width 17 height 11
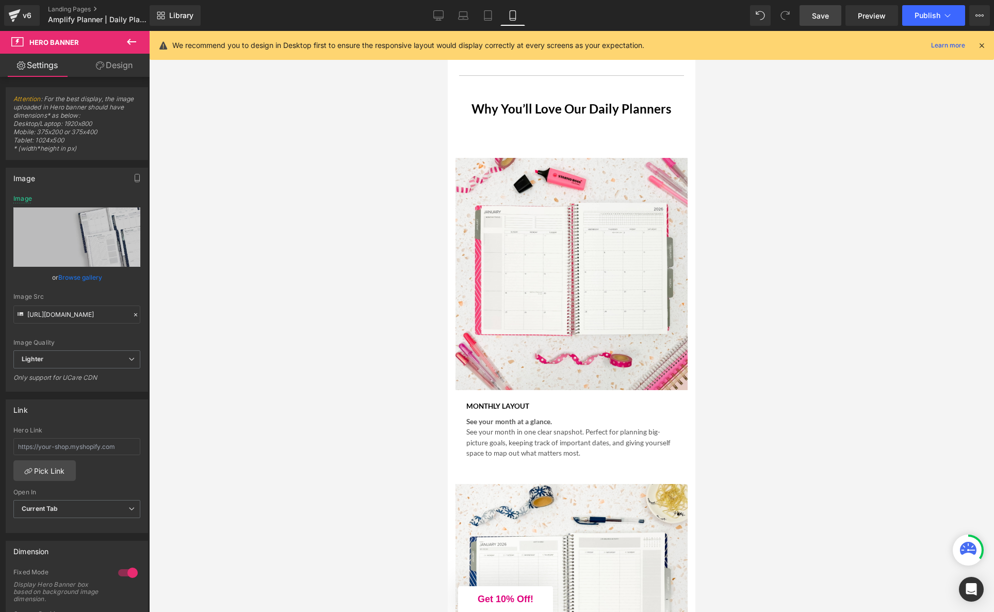
scroll to position [2925, 0]
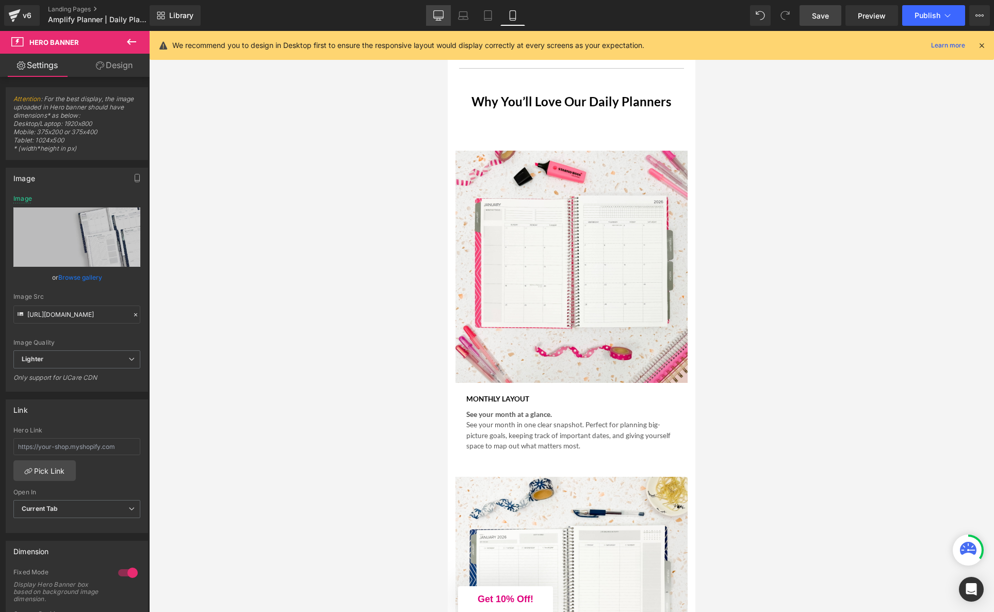
click at [442, 14] on icon at bounding box center [438, 15] width 10 height 10
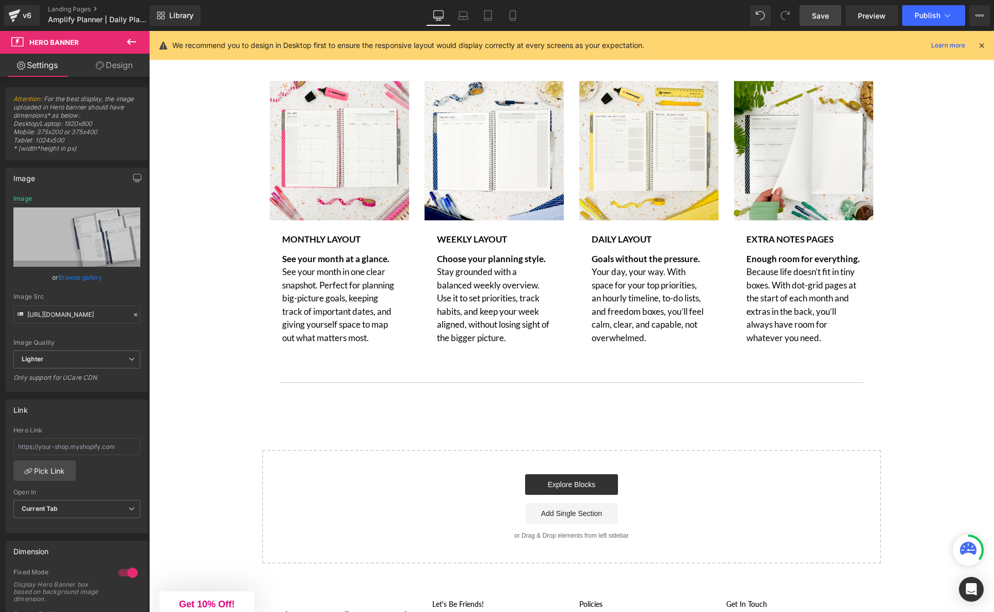
type input "[URL][DOMAIN_NAME]"
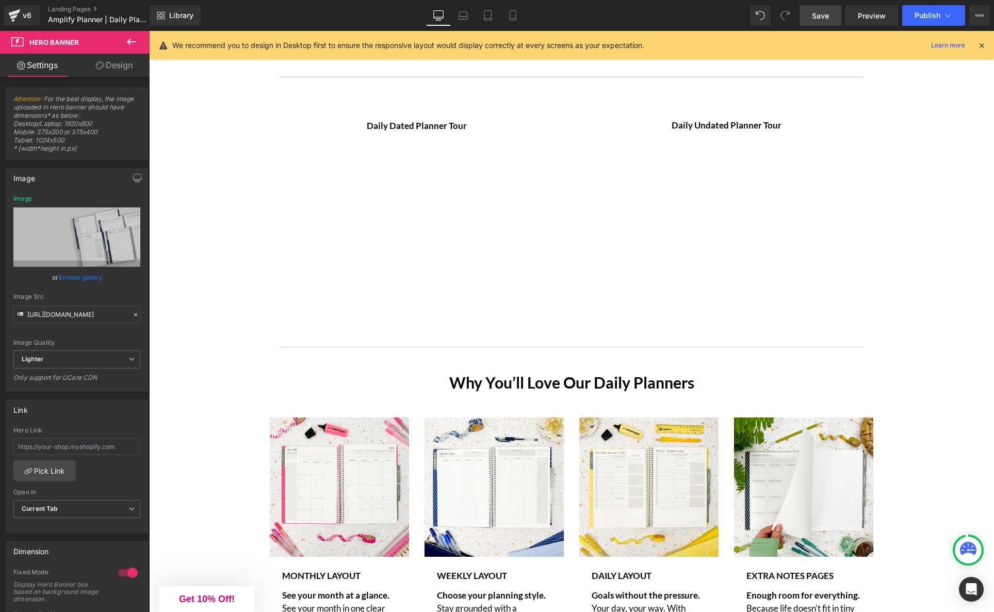
scroll to position [2551, 0]
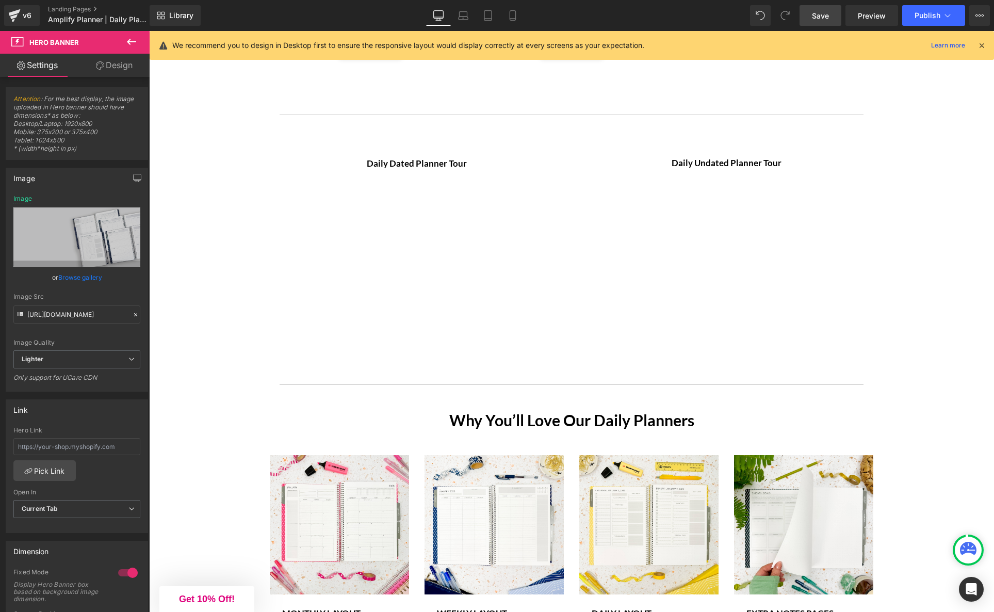
click at [132, 41] on icon at bounding box center [131, 42] width 9 height 6
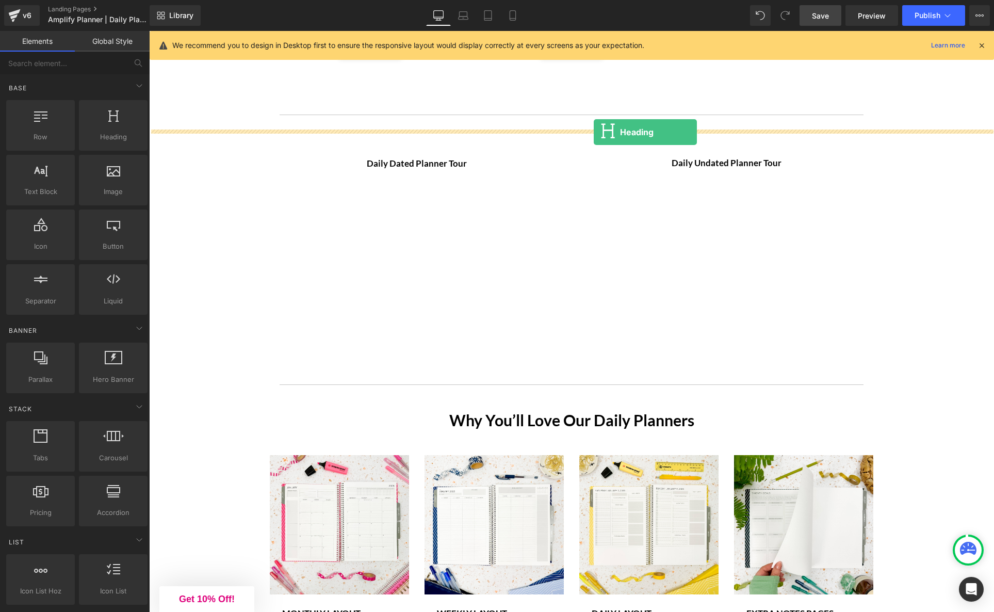
drag, startPoint x: 491, startPoint y: 142, endPoint x: 594, endPoint y: 132, distance: 103.2
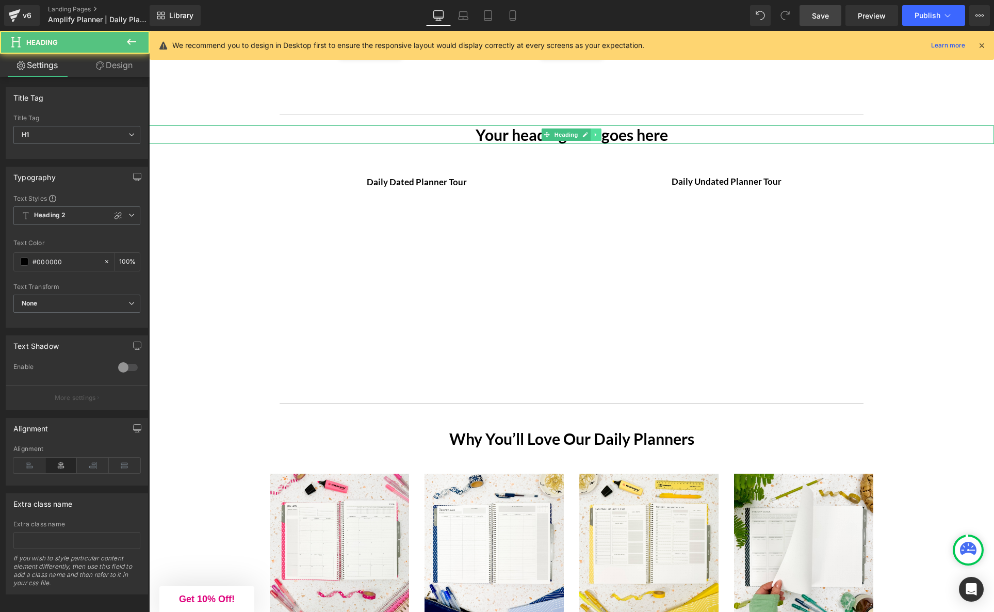
click at [598, 141] on link at bounding box center [596, 134] width 11 height 12
click at [665, 142] on h1 "Your heading text goes here" at bounding box center [571, 134] width 845 height 19
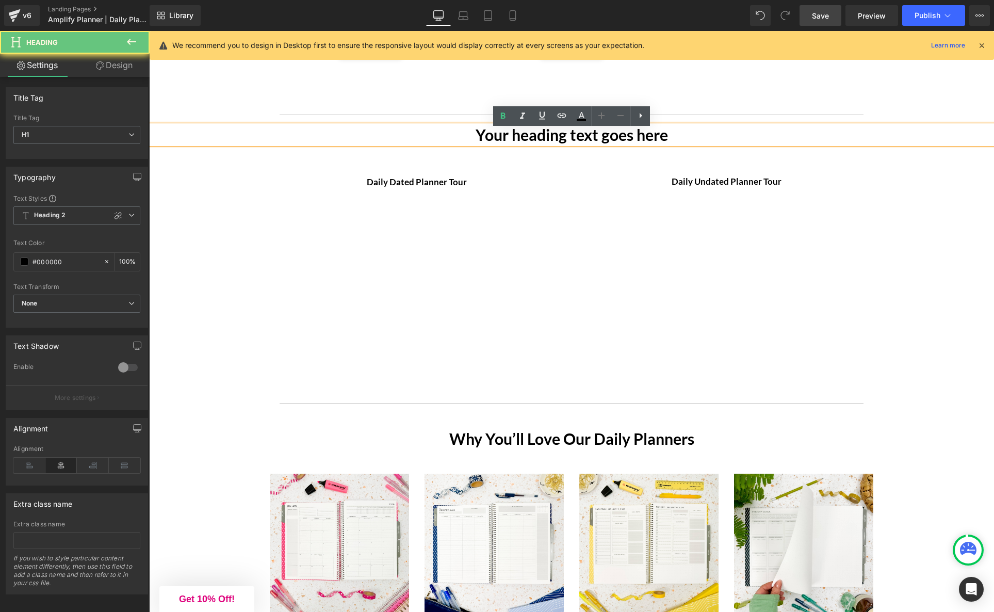
click at [665, 142] on h1 "Your heading text goes here" at bounding box center [571, 134] width 845 height 19
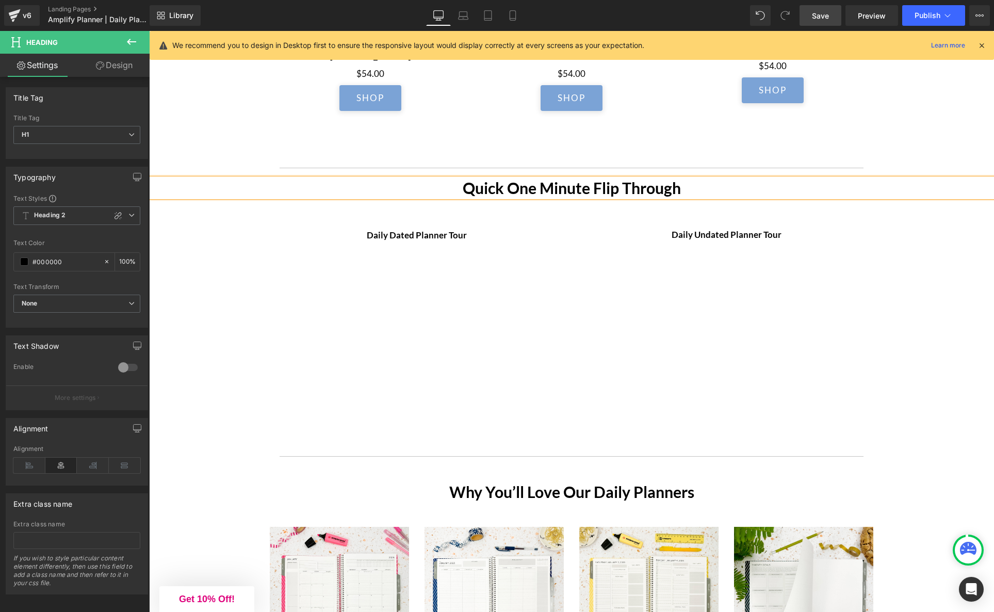
scroll to position [2411, 0]
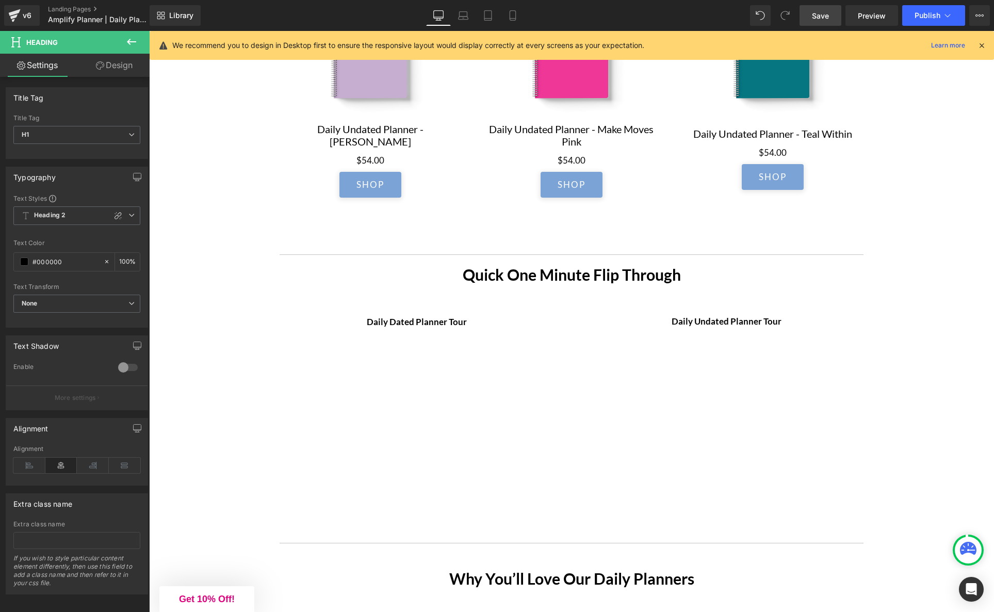
click at [826, 14] on span "Save" at bounding box center [820, 15] width 17 height 11
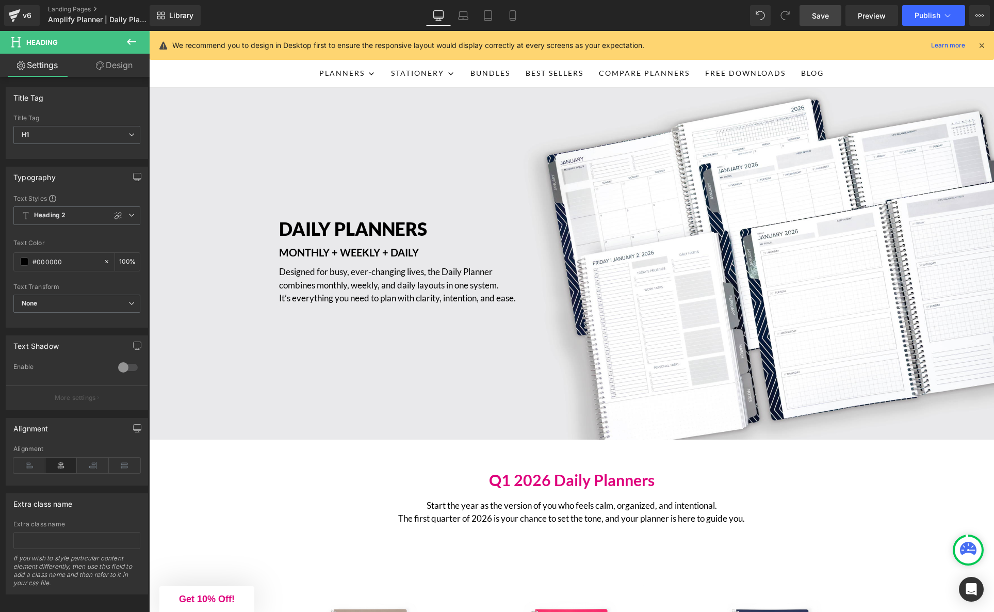
scroll to position [0, 0]
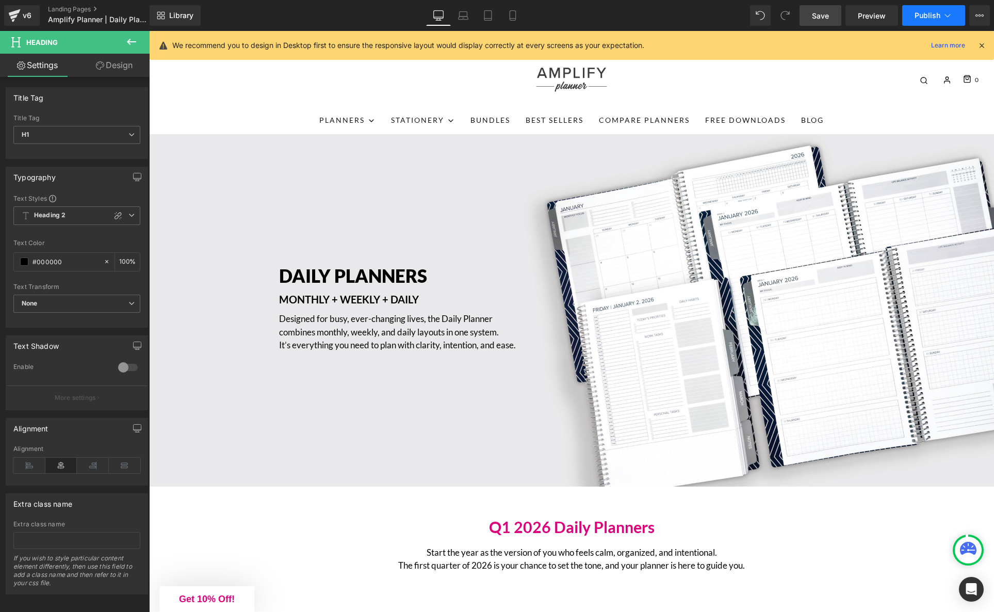
click at [927, 11] on span "Publish" at bounding box center [928, 15] width 26 height 8
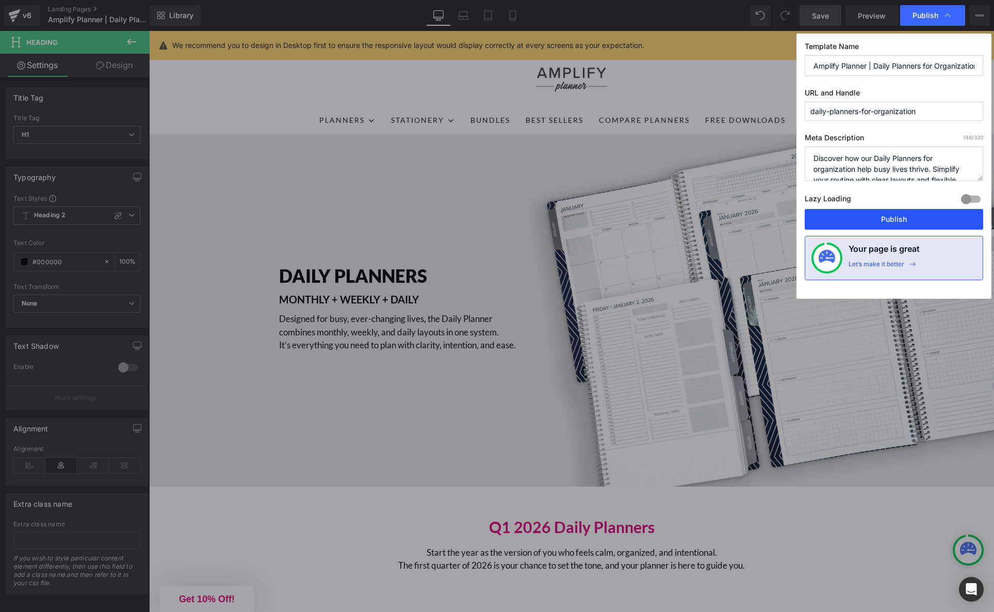
click at [893, 218] on button "Publish" at bounding box center [894, 219] width 179 height 21
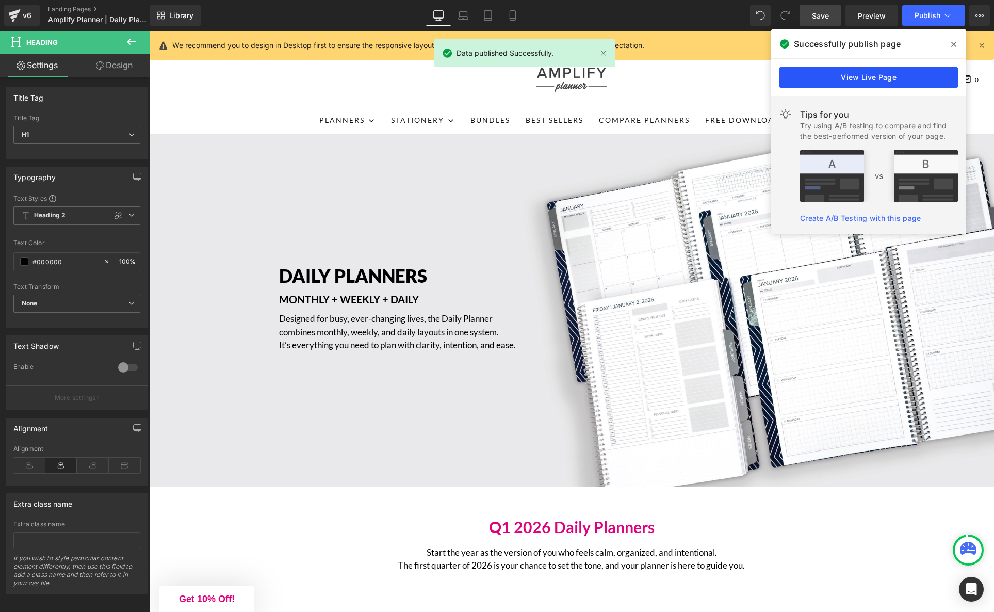
drag, startPoint x: 876, startPoint y: 78, endPoint x: 727, endPoint y: 47, distance: 152.2
click at [876, 78] on link "View Live Page" at bounding box center [869, 77] width 179 height 21
